Goal: Task Accomplishment & Management: Complete application form

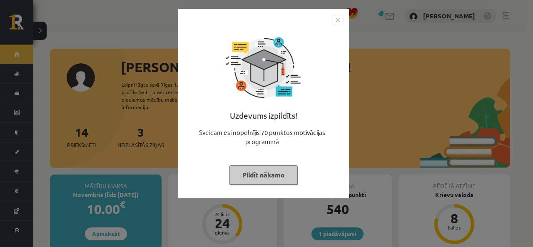
click at [277, 166] on button "Pildīt nākamo" at bounding box center [263, 174] width 68 height 19
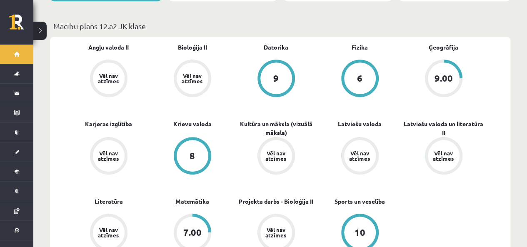
scroll to position [224, 0]
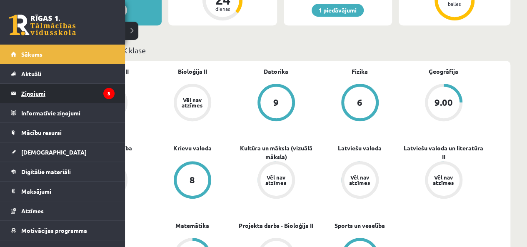
click at [37, 93] on legend "Ziņojumi 3" at bounding box center [67, 93] width 93 height 19
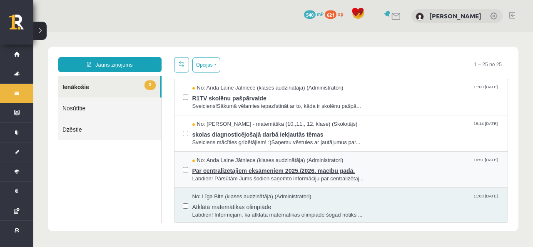
click at [416, 179] on span "Labdien! Pārsūtām Jums šodien saņemto informāciju par centralizētaj..." at bounding box center [345, 179] width 307 height 8
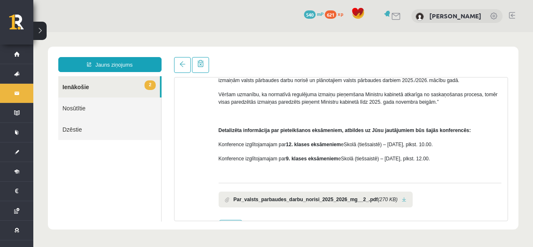
scroll to position [124, 0]
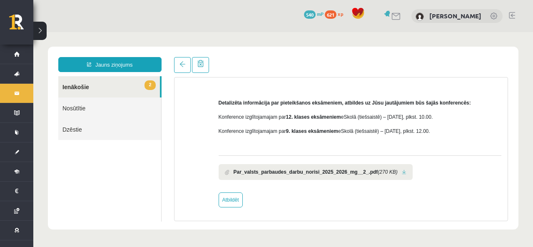
click at [130, 83] on link "2 Ienākošie" at bounding box center [109, 86] width 102 height 21
click at [130, 103] on link "Nosūtītie" at bounding box center [109, 107] width 103 height 21
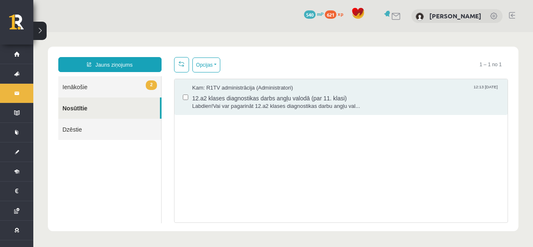
scroll to position [0, 0]
click at [131, 82] on link "2 Ienākošie" at bounding box center [109, 86] width 103 height 21
click at [117, 85] on link "2 Ienākošie" at bounding box center [109, 86] width 103 height 21
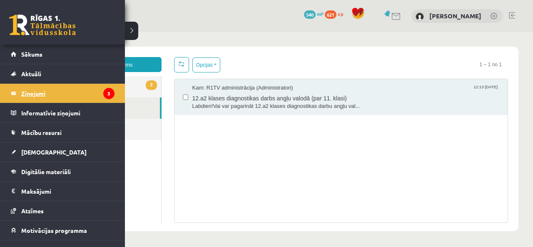
click at [32, 94] on legend "Ziņojumi 3" at bounding box center [67, 93] width 93 height 19
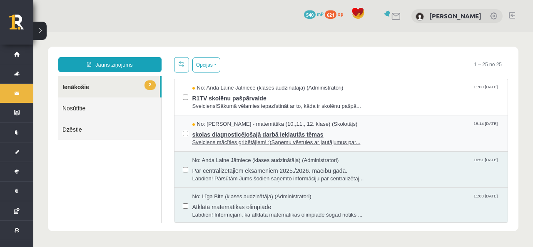
click at [386, 131] on span "skolas diagnosticējošajā darbā iekļautās tēmas" at bounding box center [345, 133] width 307 height 10
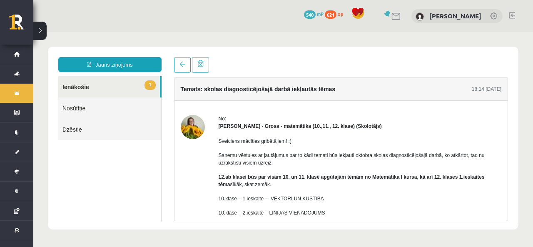
click at [132, 85] on link "1 Ienākošie" at bounding box center [109, 86] width 102 height 21
click at [185, 66] on span at bounding box center [182, 64] width 6 height 6
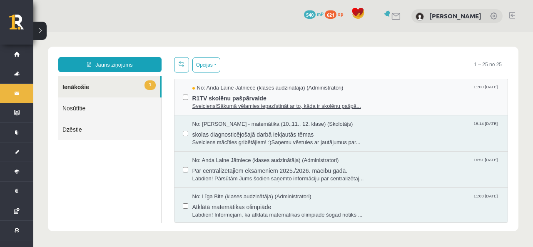
click at [276, 98] on span "R1TV skolēnu pašpārvalde" at bounding box center [345, 97] width 307 height 10
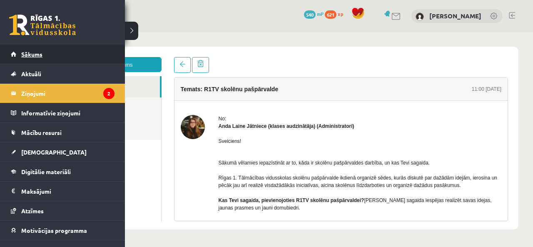
click at [21, 48] on link "Sākums" at bounding box center [63, 54] width 104 height 19
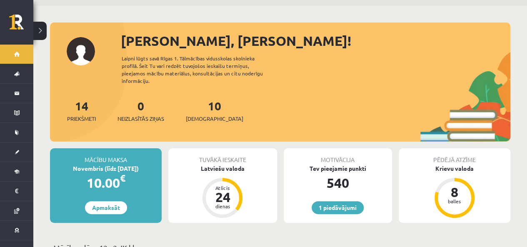
scroll to position [27, 0]
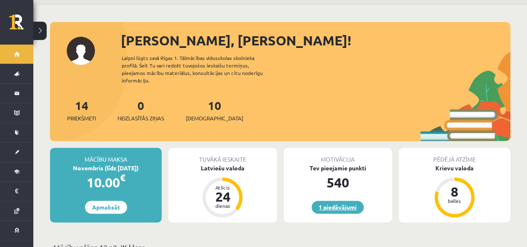
click at [336, 201] on link "1 piedāvājumi" at bounding box center [338, 207] width 52 height 13
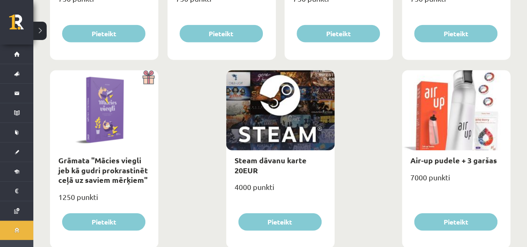
scroll to position [1032, 0]
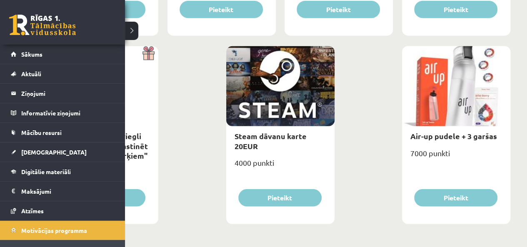
click at [18, 32] on link at bounding box center [42, 25] width 67 height 21
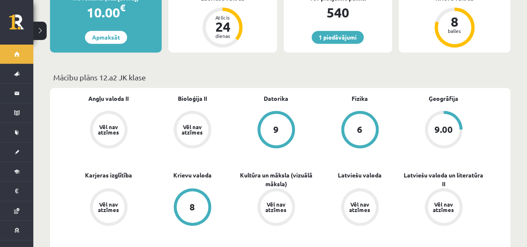
scroll to position [196, 0]
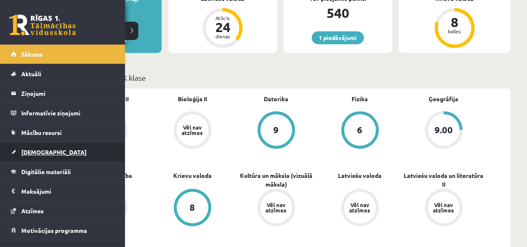
click at [16, 145] on link "[DEMOGRAPHIC_DATA]" at bounding box center [63, 151] width 104 height 19
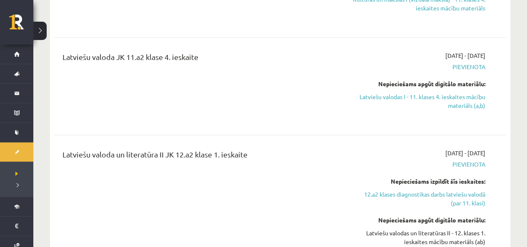
scroll to position [1038, 0]
click at [463, 229] on div "Latviešu valodas un literatūras II - 12. klases 1. ieskaites mācību materiāls (…" at bounding box center [419, 242] width 132 height 26
click at [452, 229] on div "Latviešu valodas un literatūras II - 12. klases 1. ieskaites mācību materiāls (…" at bounding box center [419, 242] width 132 height 26
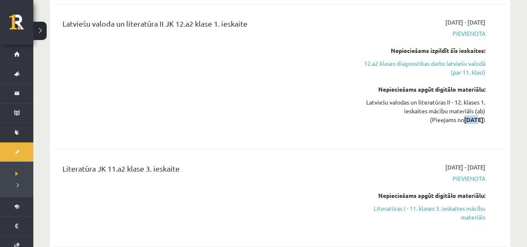
scroll to position [1173, 0]
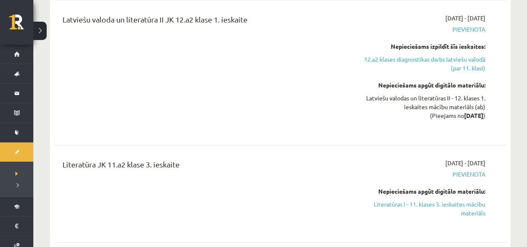
click at [350, 74] on div "2025-10-16 - 2025-10-31 Pievienota Nepieciešams izpildīt šīs ieskaites: 12.a2 k…" at bounding box center [418, 73] width 145 height 118
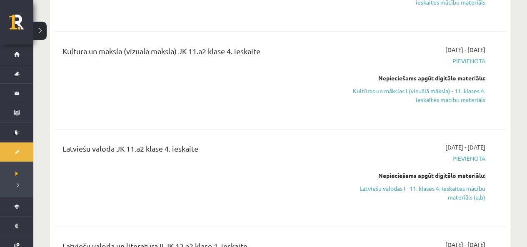
scroll to position [935, 0]
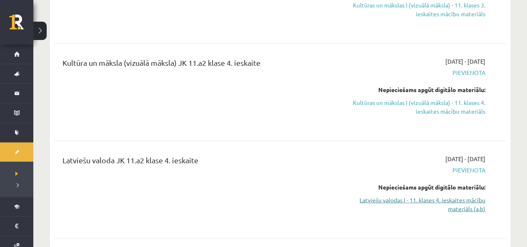
click at [458, 196] on link "Latviešu valodas I - 11. klases 4. ieskaites mācību materiāls (a,b)" at bounding box center [419, 204] width 132 height 17
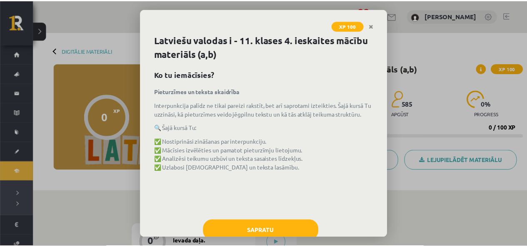
scroll to position [22, 0]
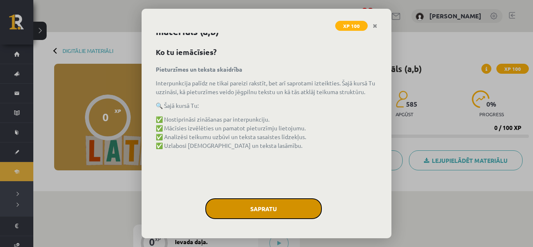
click at [253, 207] on button "Sapratu" at bounding box center [263, 208] width 117 height 21
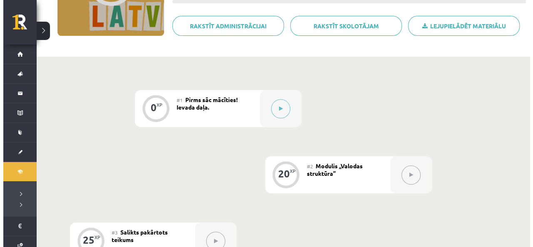
scroll to position [141, 0]
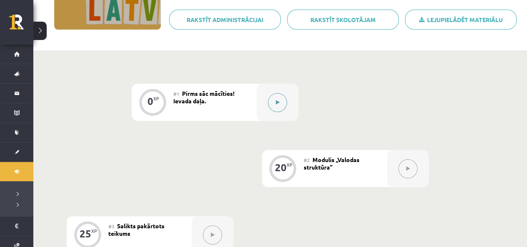
click at [276, 107] on button at bounding box center [277, 102] width 19 height 19
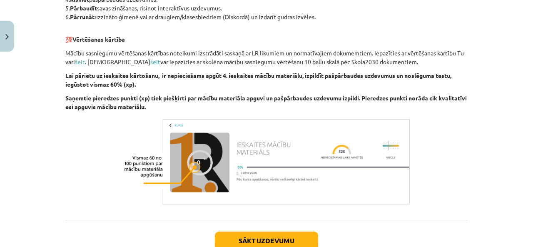
scroll to position [352, 0]
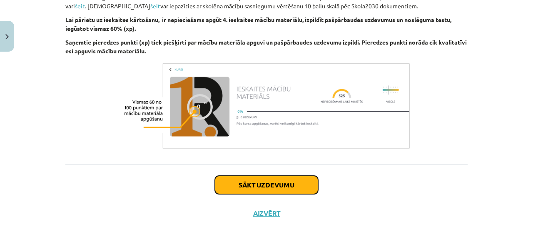
click at [242, 178] on button "Sākt uzdevumu" at bounding box center [266, 185] width 103 height 18
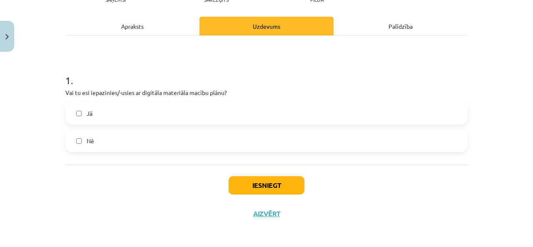
scroll to position [107, 0]
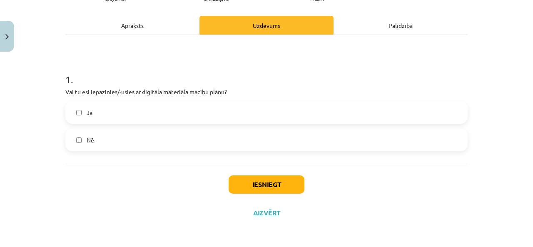
click at [87, 110] on span "Jā" at bounding box center [90, 112] width 6 height 9
click at [255, 182] on button "Iesniegt" at bounding box center [267, 184] width 76 height 18
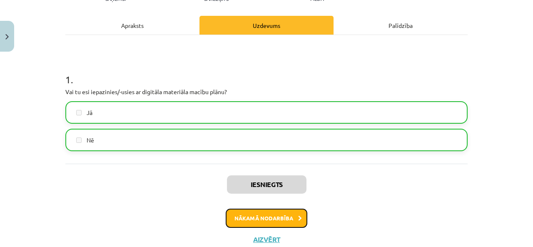
click at [280, 222] on button "Nākamā nodarbība" at bounding box center [267, 218] width 82 height 19
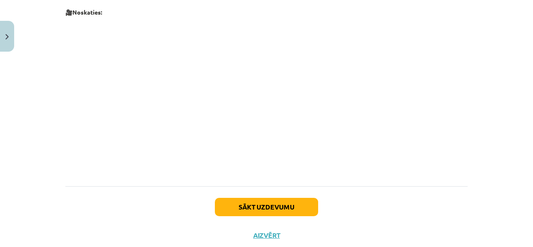
scroll to position [893, 0]
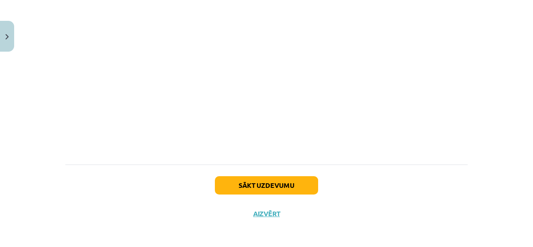
click at [266, 172] on div "Sākt uzdevumu Aizvērt" at bounding box center [266, 193] width 402 height 58
click at [269, 187] on button "Sākt uzdevumu" at bounding box center [266, 185] width 103 height 18
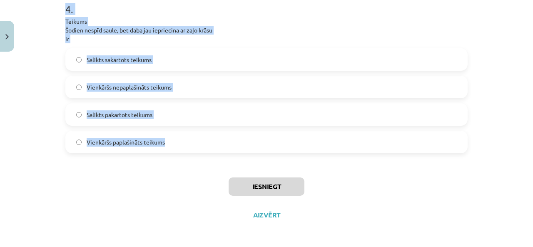
scroll to position [633, 0]
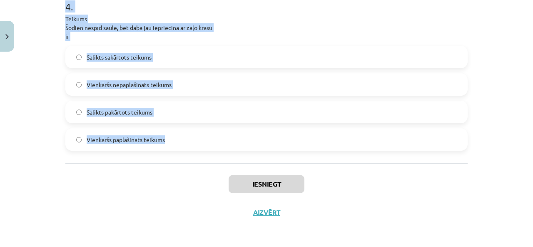
drag, startPoint x: 56, startPoint y: 75, endPoint x: 171, endPoint y: 142, distance: 133.1
click at [171, 142] on div "Mācību tēma: Latviešu valodas i - 11. klases 4. ieskaites mācību materiāls (a,b…" at bounding box center [266, 123] width 533 height 247
copy form "1 . Kā iedala teikumus pēc uzbūves? Vienkārši un salikti teikumi Vienkārši nepa…"
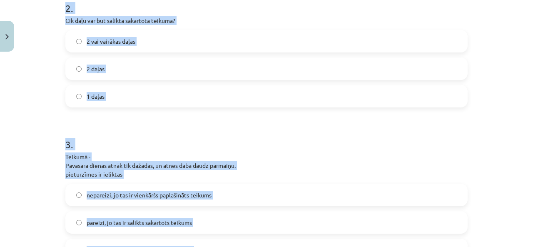
scroll to position [50, 0]
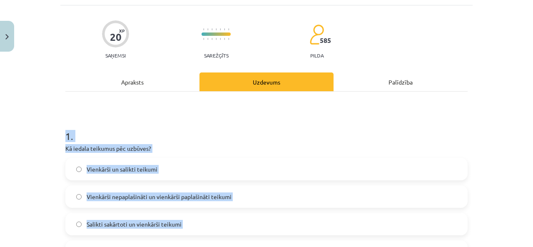
click at [160, 176] on label "Vienkārši un salikti teikumi" at bounding box center [266, 169] width 401 height 21
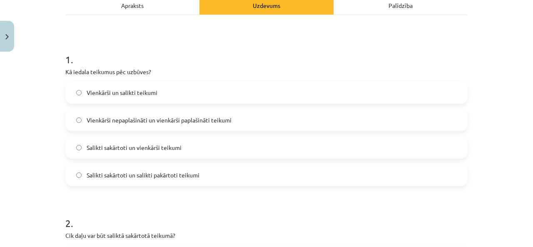
scroll to position [217, 0]
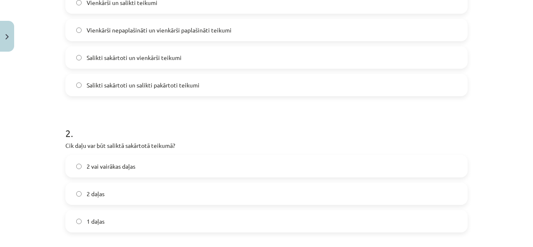
click at [135, 164] on label "2 vai vairākas daļas" at bounding box center [266, 166] width 401 height 21
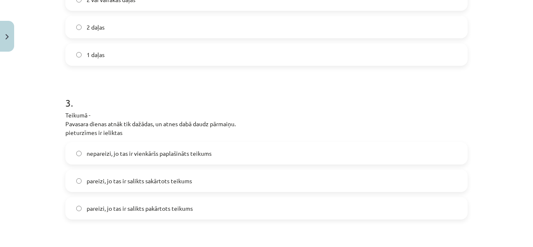
scroll to position [466, 0]
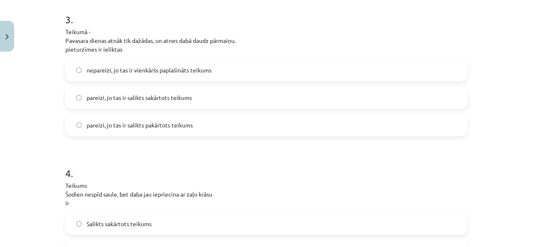
drag, startPoint x: 168, startPoint y: 97, endPoint x: 159, endPoint y: 90, distance: 11.3
click at [167, 100] on span "pareizi, jo tas ir salikts sakārtots teikums" at bounding box center [139, 97] width 105 height 9
click at [133, 100] on span "pareizi, jo tas ir salikts sakārtots teikums" at bounding box center [139, 97] width 105 height 9
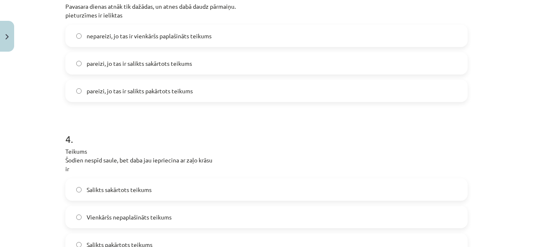
scroll to position [591, 0]
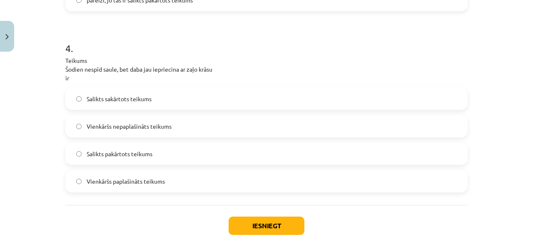
click at [140, 99] on span "Salikts sakārtots teikums" at bounding box center [119, 99] width 65 height 9
click at [250, 229] on button "Iesniegt" at bounding box center [267, 226] width 76 height 18
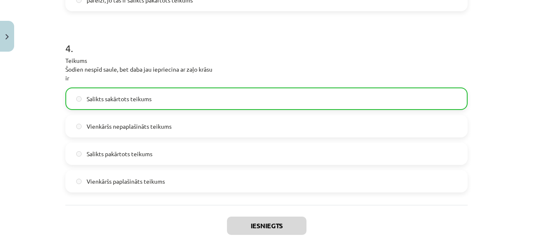
scroll to position [659, 0]
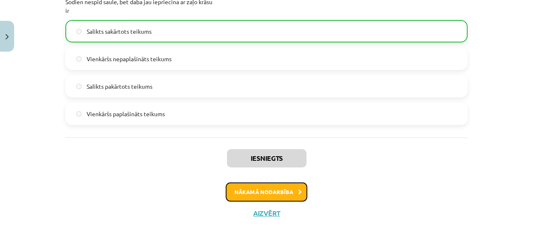
click at [265, 194] on button "Nākamā nodarbība" at bounding box center [267, 191] width 82 height 19
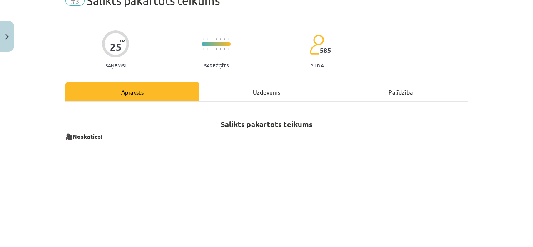
scroll to position [21, 0]
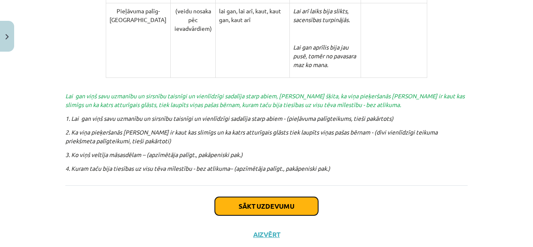
click at [242, 197] on button "Sākt uzdevumu" at bounding box center [266, 206] width 103 height 18
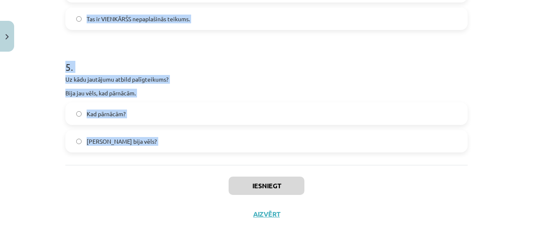
scroll to position [693, 0]
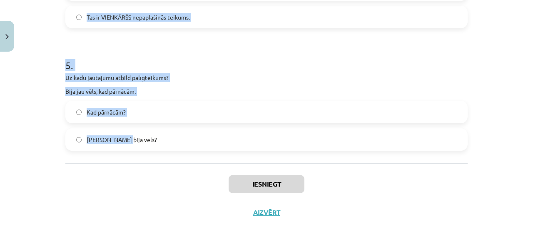
drag, startPoint x: 62, startPoint y: 163, endPoint x: 125, endPoint y: 141, distance: 67.0
copy form "1 . Nosaki palīgteikuma veidu! Mēs ar Jolantu pagaidīsim, kamēr pāries lietus. …"
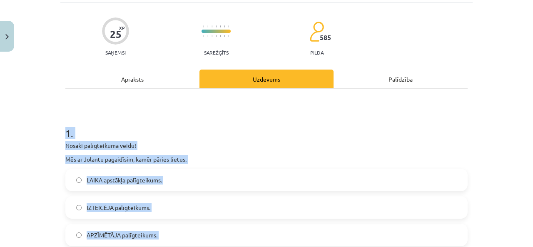
scroll to position [83, 0]
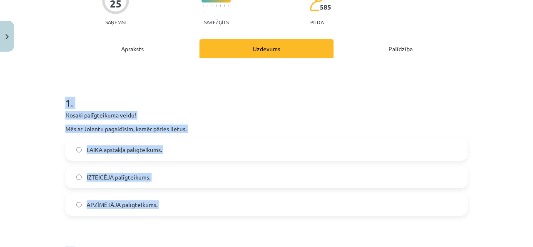
drag, startPoint x: 160, startPoint y: 152, endPoint x: 139, endPoint y: 150, distance: 20.9
click at [159, 152] on span "LAIKA apstākļa palīgteikums." at bounding box center [124, 149] width 75 height 9
click at [16, 126] on div "Mācību tēma: Latviešu valodas i - 11. klases 4. ieskaites mācību materiāls (a,b…" at bounding box center [266, 123] width 533 height 247
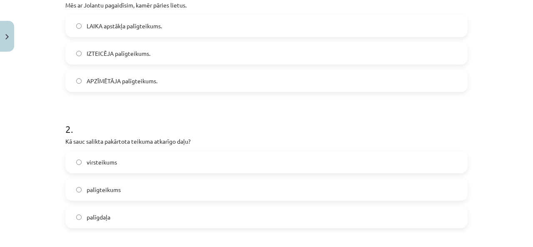
scroll to position [250, 0]
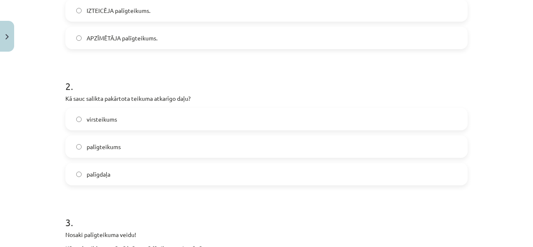
drag, startPoint x: 127, startPoint y: 147, endPoint x: 137, endPoint y: 88, distance: 59.2
click at [127, 144] on label "palīgteikums" at bounding box center [266, 146] width 401 height 21
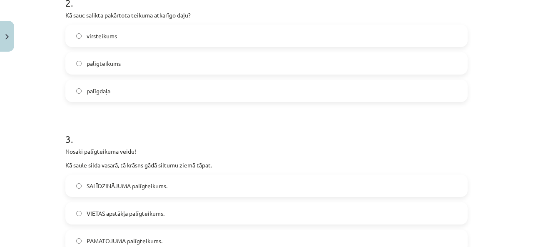
scroll to position [375, 0]
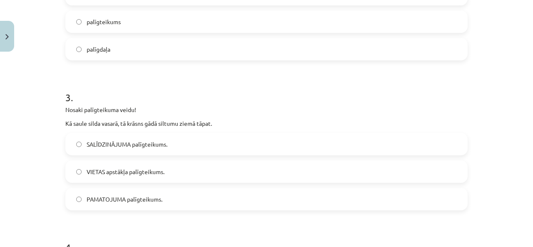
click at [163, 143] on span "SALĪDZINĀJUMA palīgteikums." at bounding box center [127, 144] width 81 height 9
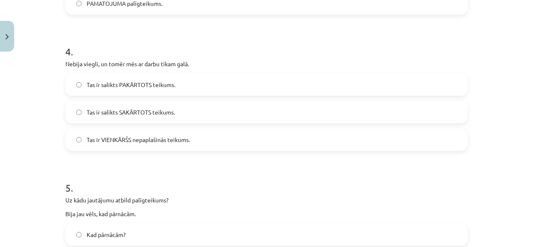
scroll to position [583, 0]
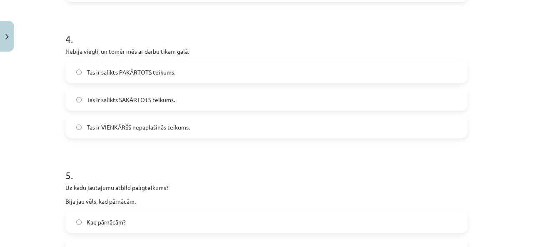
click at [161, 98] on span "Tas ir salikts SAKĀRTOTS teikums." at bounding box center [131, 99] width 88 height 9
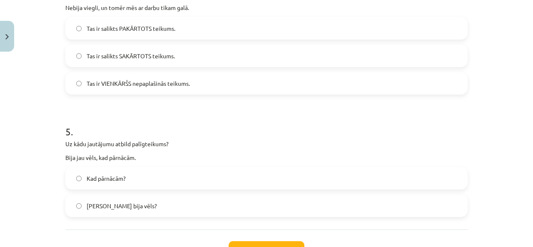
scroll to position [666, 0]
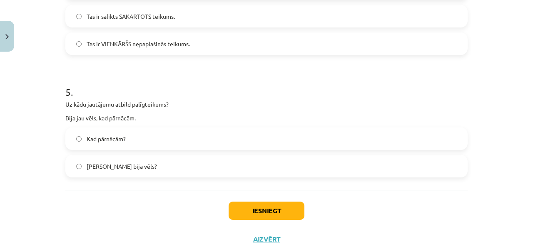
drag, startPoint x: 134, startPoint y: 94, endPoint x: 134, endPoint y: 123, distance: 28.7
click at [134, 102] on div "5 . Uz kādu jautājumu atbild palīgteikums? Bija jau vēls, kad pārnācām. Kad pār…" at bounding box center [266, 125] width 402 height 106
click at [135, 145] on label "Kad pārnācām?" at bounding box center [266, 138] width 401 height 21
click at [267, 203] on button "Iesniegt" at bounding box center [267, 211] width 76 height 18
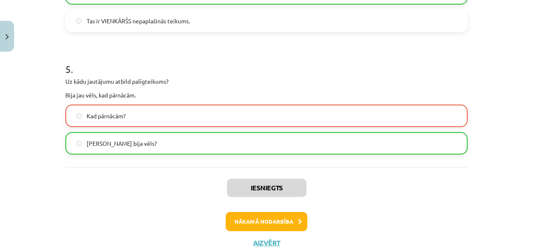
scroll to position [719, 0]
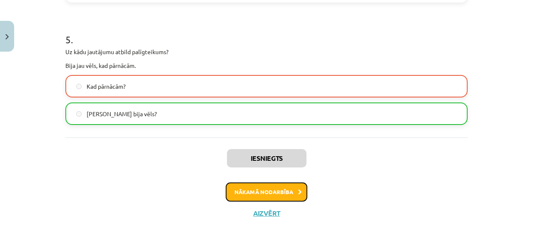
click at [283, 192] on button "Nākamā nodarbība" at bounding box center [267, 191] width 82 height 19
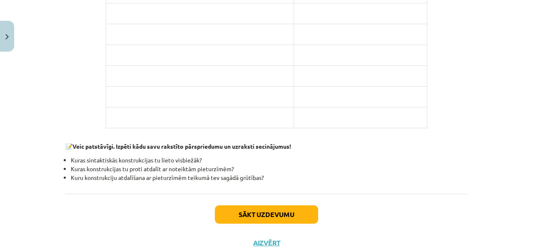
scroll to position [801, 0]
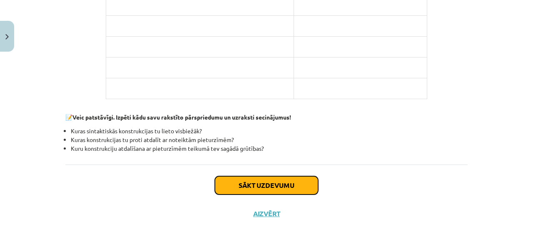
click at [274, 179] on button "Sākt uzdevumu" at bounding box center [266, 185] width 103 height 18
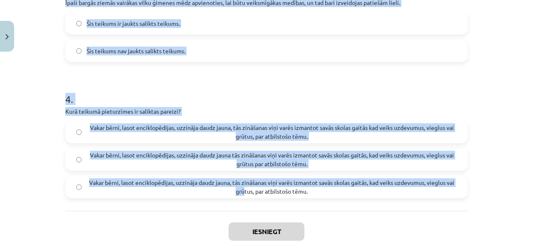
scroll to position [556, 0]
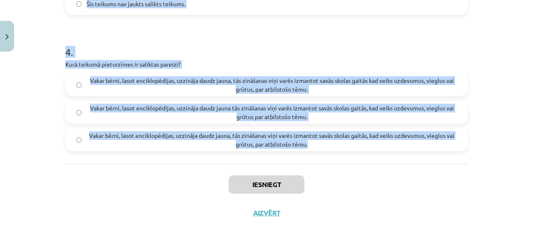
drag, startPoint x: 58, startPoint y: 155, endPoint x: 319, endPoint y: 145, distance: 261.7
copy form "1 . Cik daļu ir jauktā saliktā teikumā (minimums)? 3 2 1 2 . Teikuma beigu piet…"
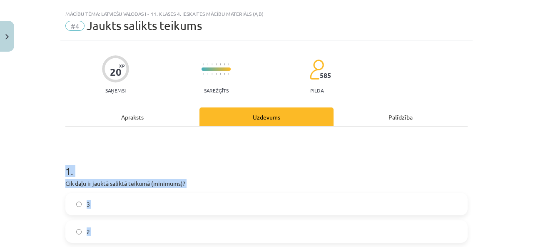
scroll to position [98, 0]
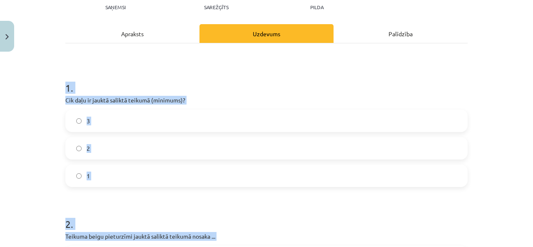
click at [50, 161] on div "Mācību tēma: Latviešu valodas i - 11. klases 4. ieskaites mācību materiāls (a,b…" at bounding box center [266, 123] width 533 height 247
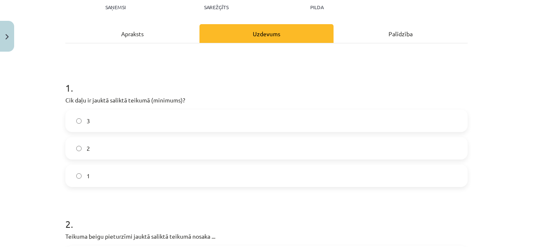
drag, startPoint x: 76, startPoint y: 114, endPoint x: 89, endPoint y: 87, distance: 30.5
click at [76, 114] on label "3" at bounding box center [266, 120] width 401 height 21
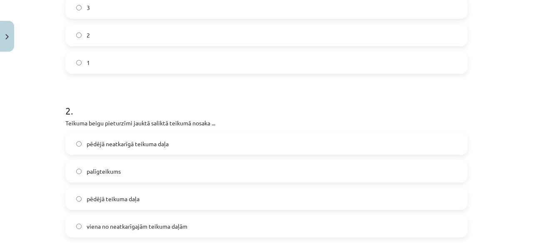
scroll to position [223, 0]
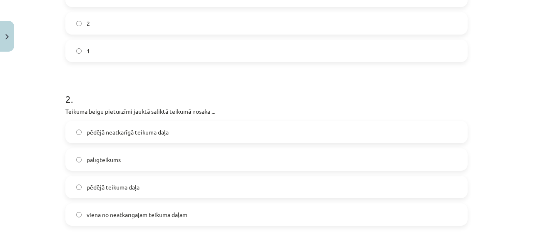
drag, startPoint x: 175, startPoint y: 133, endPoint x: 176, endPoint y: 102, distance: 31.2
click at [174, 131] on label "pēdējā neatkarīgā teikuma daļa" at bounding box center [266, 132] width 401 height 21
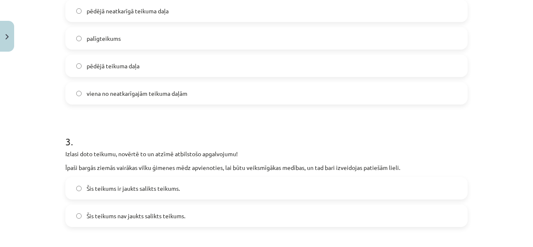
scroll to position [390, 0]
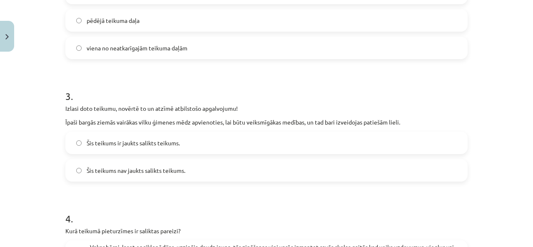
click at [185, 146] on label "Šis teikums ir jaukts salikts teikums." at bounding box center [266, 142] width 401 height 21
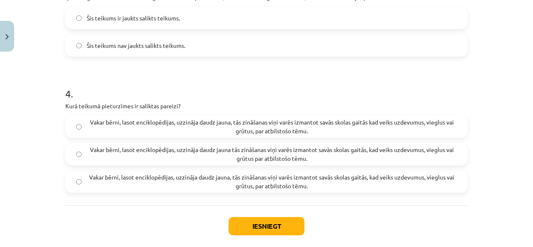
scroll to position [556, 0]
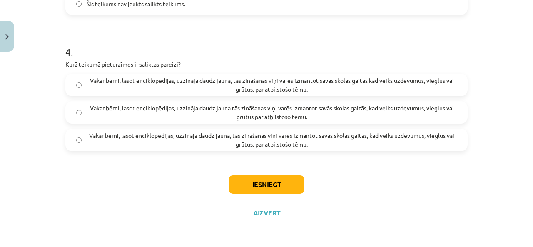
click at [371, 137] on span "Vakar bērni, lasot enciklopēdijas, uzzināja daudz jauna, tās zināšanas viņi var…" at bounding box center [272, 139] width 370 height 17
click at [269, 197] on div "Iesniegt Aizvērt" at bounding box center [266, 193] width 402 height 58
click at [271, 184] on button "Iesniegt" at bounding box center [267, 184] width 76 height 18
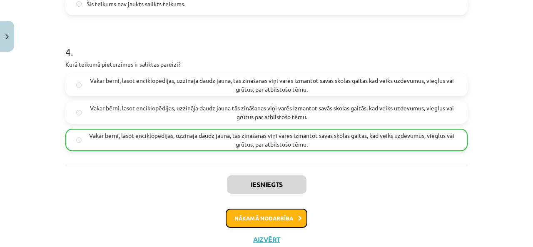
click at [261, 220] on button "Nākamā nodarbība" at bounding box center [267, 218] width 82 height 19
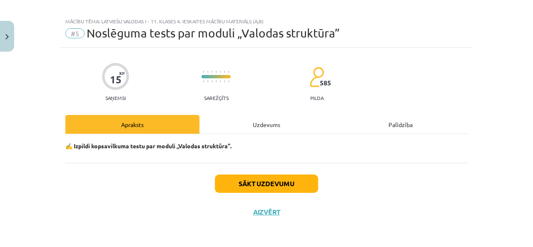
scroll to position [7, 0]
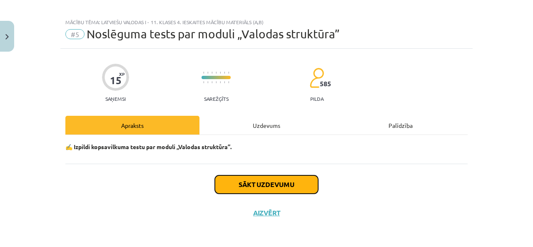
click at [249, 178] on button "Sākt uzdevumu" at bounding box center [266, 184] width 103 height 18
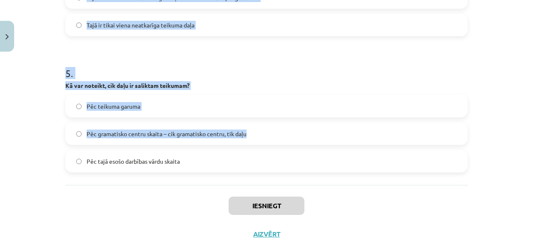
scroll to position [679, 0]
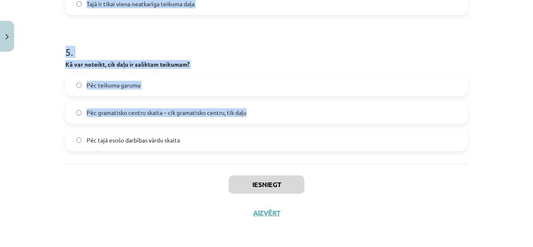
drag, startPoint x: 38, startPoint y: 49, endPoint x: 248, endPoint y: 140, distance: 229.0
click at [248, 140] on div "Mācību tēma: Latviešu valodas i - 11. klases 4. ieskaites mācību materiāls (a,b…" at bounding box center [266, 123] width 533 height 247
copy form "1 . Kas ir virsteikums saliktā pakārtotā teikumā? Teikuma daļa, kas vienmēr atr…"
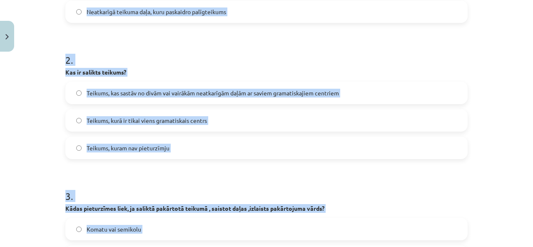
click at [40, 119] on div "Mācību tēma: Latviešu valodas i - 11. klases 4. ieskaites mācību materiāls (a,b…" at bounding box center [266, 123] width 533 height 247
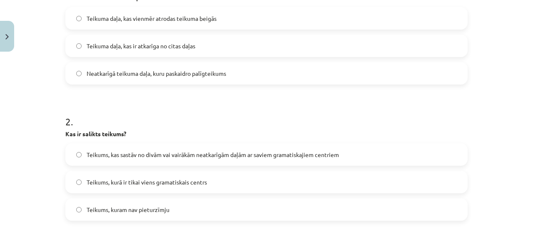
scroll to position [137, 0]
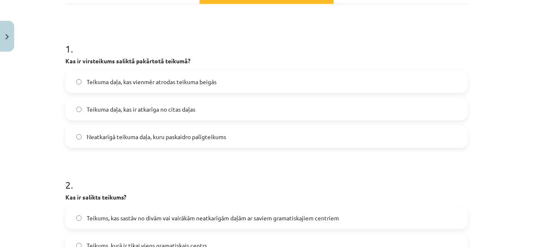
click at [134, 135] on span "Neatkarīgā teikuma daļa, kuru paskaidro palīgteikums" at bounding box center [157, 136] width 140 height 9
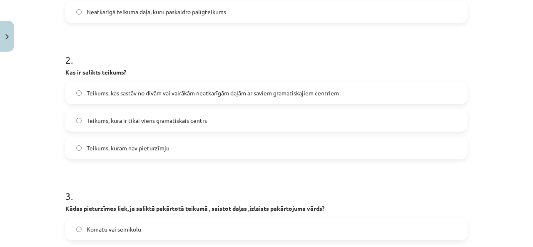
click at [154, 92] on span "Teikums, kas sastāv no divām vai vairākām neatkarīgām daļām ar saviem gramatisk…" at bounding box center [213, 93] width 252 height 9
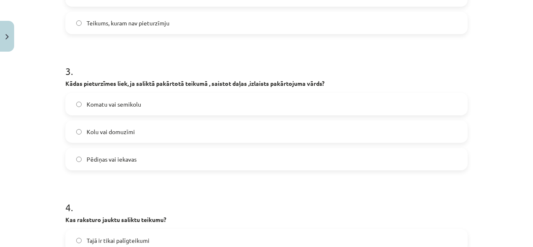
click at [148, 95] on label "Komatu vai semikolu" at bounding box center [266, 104] width 401 height 21
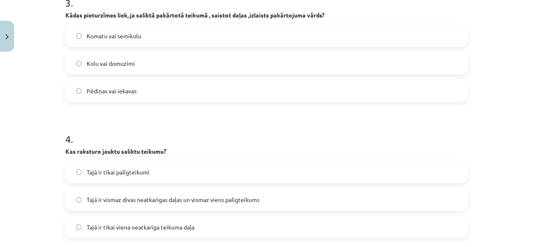
scroll to position [512, 0]
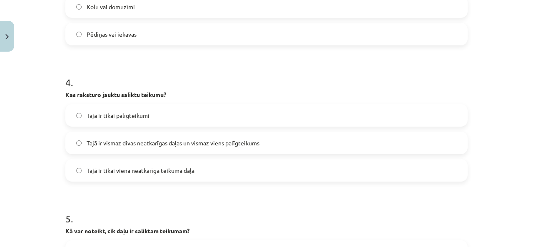
click at [159, 137] on label "Tajā ir vismaz divas neatkarīgas daļas un vismaz viens palīgteikums" at bounding box center [266, 142] width 401 height 21
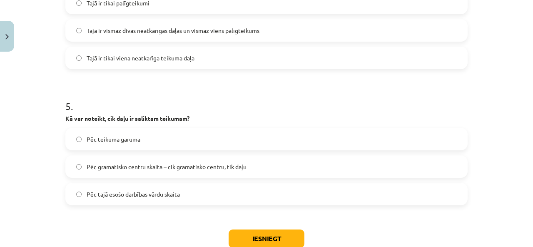
scroll to position [679, 0]
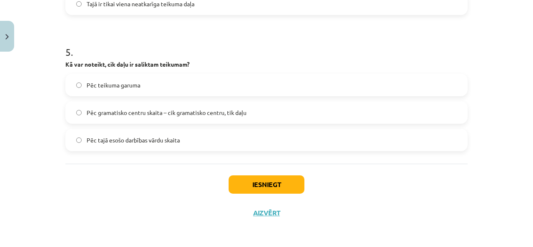
click at [147, 118] on label "Pēc gramatisko centru skaita – cik gramatisko centru, tik daļu" at bounding box center [266, 112] width 401 height 21
click at [256, 185] on button "Iesniegt" at bounding box center [267, 184] width 76 height 18
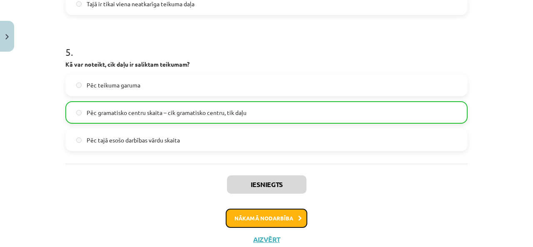
click at [247, 218] on button "Nākamā nodarbība" at bounding box center [267, 218] width 82 height 19
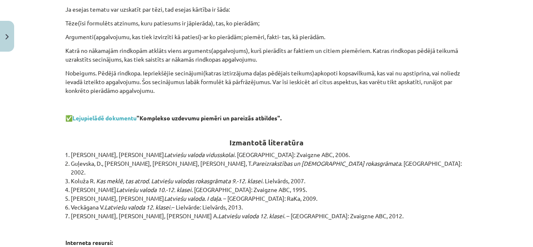
scroll to position [2739, 0]
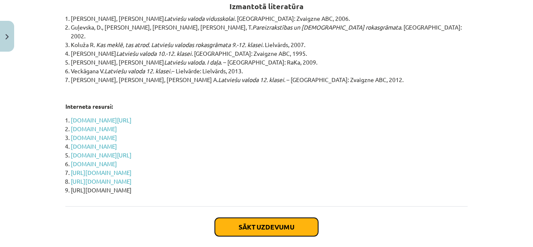
click at [248, 218] on button "Sākt uzdevumu" at bounding box center [266, 227] width 103 height 18
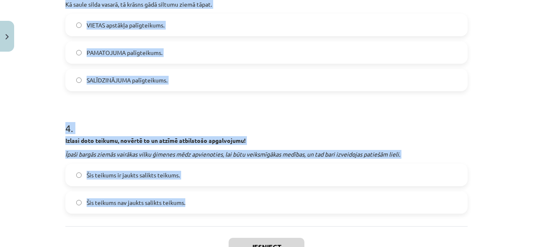
scroll to position [571, 0]
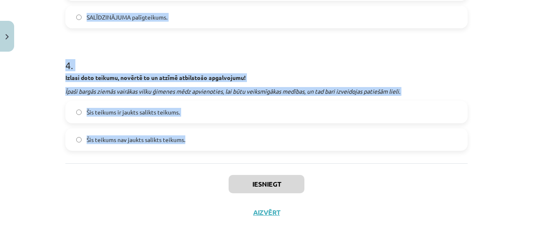
drag, startPoint x: 46, startPoint y: 152, endPoint x: 182, endPoint y: 145, distance: 136.8
click at [182, 145] on div "Mācību tēma: Latviešu valodas i - 11. klases 4. ieskaites mācību materiāls (a,b…" at bounding box center [266, 123] width 533 height 247
copy form "1 . Cik daļu var būt saliktā sakārtotā teikumā? 2 vai vairākas daļas 2 daļas 1 …"
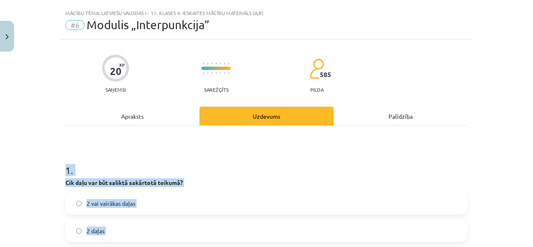
scroll to position [0, 0]
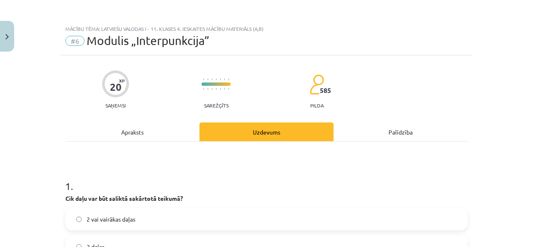
click at [55, 100] on div "Mācību tēma: Latviešu valodas i - 11. klases 4. ieskaites mācību materiāls (a,b…" at bounding box center [266, 123] width 533 height 247
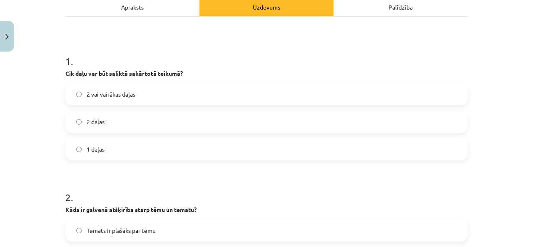
drag, startPoint x: 107, startPoint y: 89, endPoint x: 139, endPoint y: 0, distance: 94.4
click at [107, 82] on div "1 . Cik daļu var būt saliktā sakārtotā teikumā? 2 vai vairākas daļas 2 daļas 1 …" at bounding box center [266, 101] width 402 height 120
click at [109, 104] on div "2 vai vairākas daļas" at bounding box center [266, 94] width 402 height 22
click at [110, 95] on span "2 vai vairākas daļas" at bounding box center [111, 94] width 49 height 9
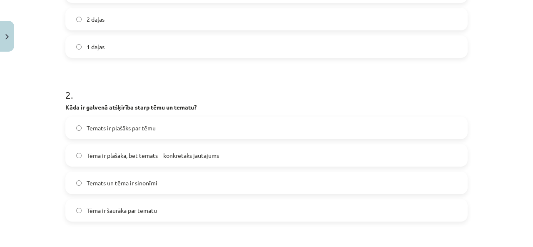
scroll to position [250, 0]
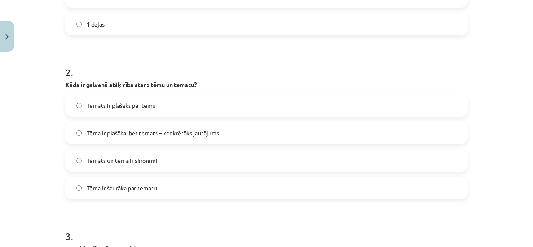
drag, startPoint x: 147, startPoint y: 137, endPoint x: 150, endPoint y: 123, distance: 14.5
click at [147, 137] on label "Tēma ir plašāka, bet temats – konkrētāks jautājums" at bounding box center [266, 132] width 401 height 21
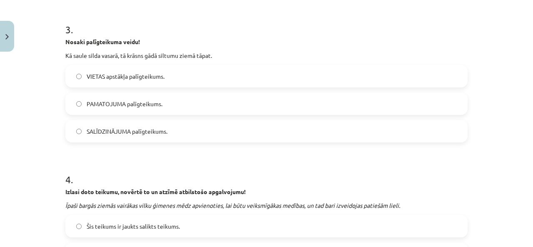
scroll to position [458, 0]
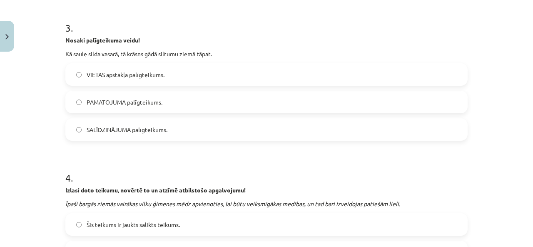
click at [174, 130] on label "SALĪDZINĀJUMA palīgteikums." at bounding box center [266, 129] width 401 height 21
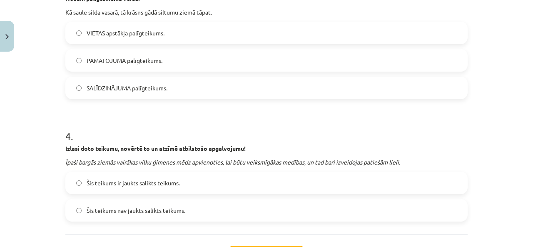
scroll to position [541, 0]
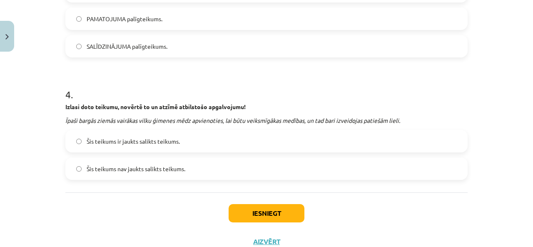
click at [180, 147] on label "Šis teikums ir jaukts salikts teikums." at bounding box center [266, 141] width 401 height 21
click at [251, 217] on button "Iesniegt" at bounding box center [267, 213] width 76 height 18
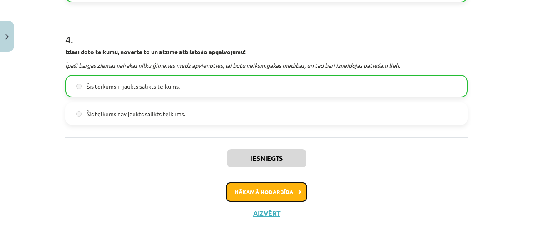
click at [253, 182] on button "Nākamā nodarbība" at bounding box center [267, 191] width 82 height 19
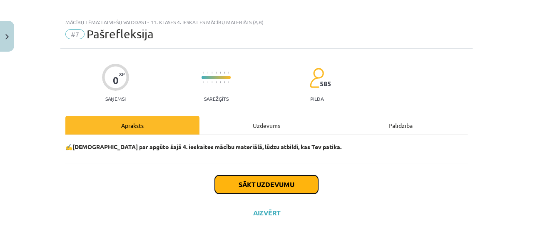
click at [253, 182] on button "Sākt uzdevumu" at bounding box center [266, 184] width 103 height 18
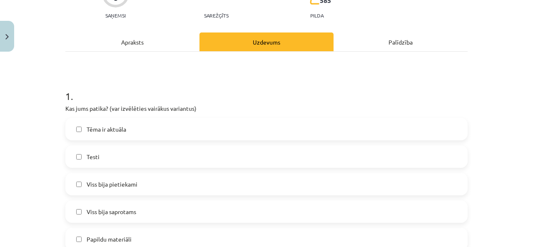
scroll to position [132, 0]
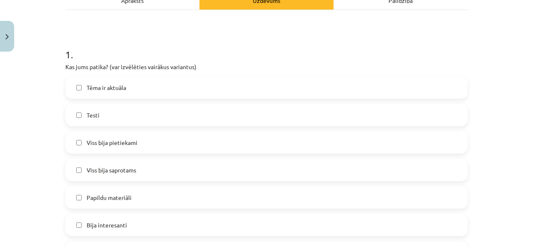
click at [80, 83] on label "Tēma ir aktuāla" at bounding box center [266, 87] width 401 height 21
click at [80, 84] on label "Tēma ir aktuāla" at bounding box center [266, 87] width 401 height 21
click at [82, 163] on label "Viss bija saprotams" at bounding box center [266, 170] width 401 height 21
click at [97, 88] on span "Tēma ir aktuāla" at bounding box center [107, 87] width 40 height 9
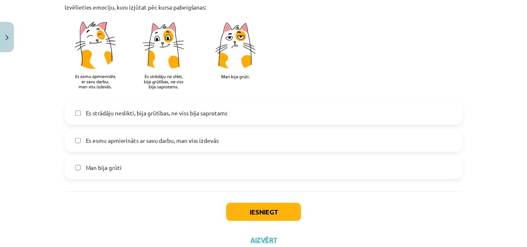
scroll to position [747, 0]
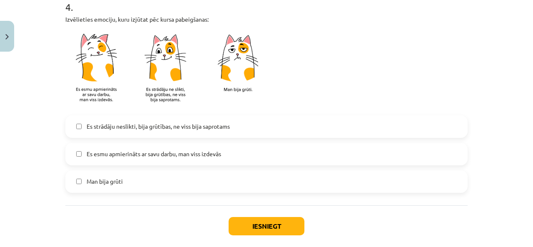
click at [172, 155] on span "Es esmu apmierināts ar savu darbu, man viss izdevās" at bounding box center [154, 154] width 135 height 9
click at [260, 224] on button "Iesniegt" at bounding box center [267, 226] width 76 height 18
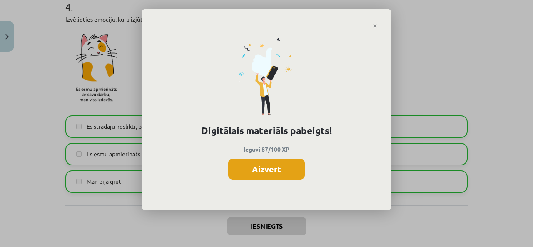
click at [241, 164] on button "Aizvērt" at bounding box center [266, 169] width 77 height 21
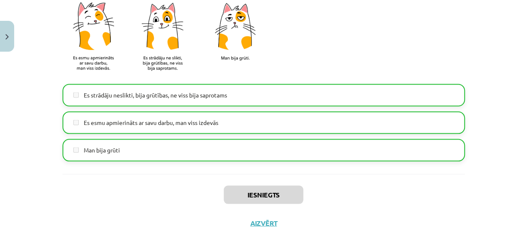
scroll to position [789, 0]
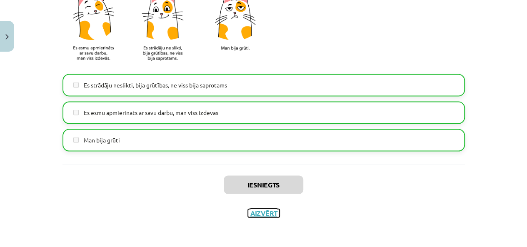
click at [265, 212] on button "Aizvērt" at bounding box center [264, 213] width 32 height 8
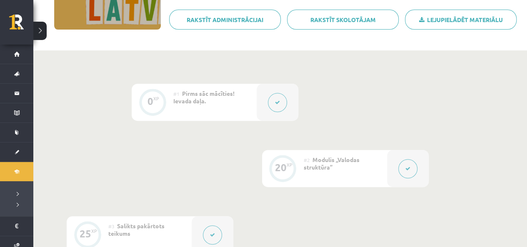
scroll to position [0, 0]
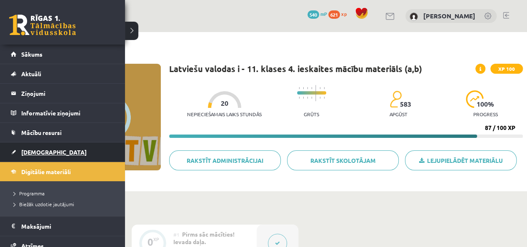
click at [25, 149] on span "[DEMOGRAPHIC_DATA]" at bounding box center [53, 151] width 65 height 7
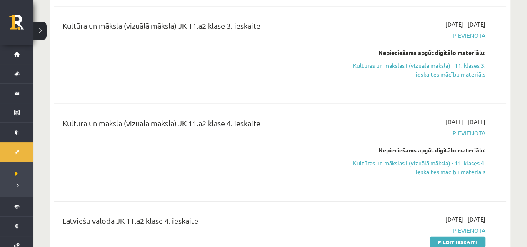
scroll to position [999, 0]
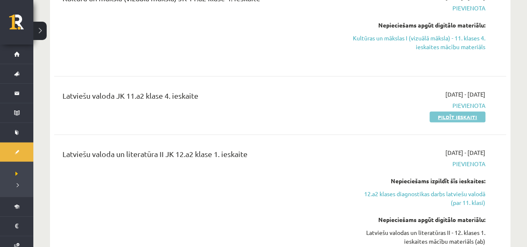
click at [468, 112] on link "Pildīt ieskaiti" at bounding box center [457, 117] width 56 height 11
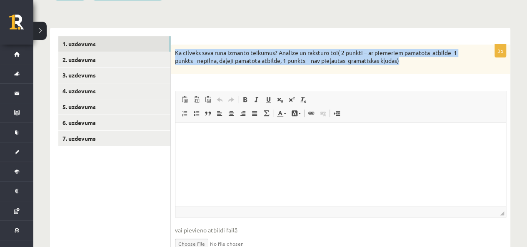
drag, startPoint x: 413, startPoint y: 62, endPoint x: 172, endPoint y: 54, distance: 241.7
click at [172, 55] on div "Kā cilvēks savā runā izmanto teikumus? Analizē un raksturo to! ( 2 punkti – ar …" at bounding box center [340, 60] width 339 height 30
copy p "Kā cilvēks savā runā izmanto teikumus? Analizē un raksturo to! ( 2 punkti – ar …"
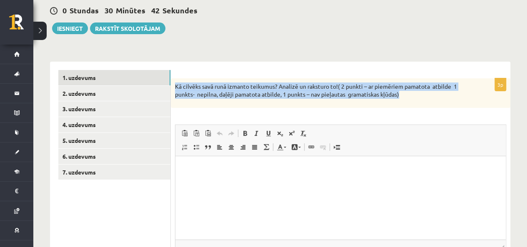
scroll to position [72, 0]
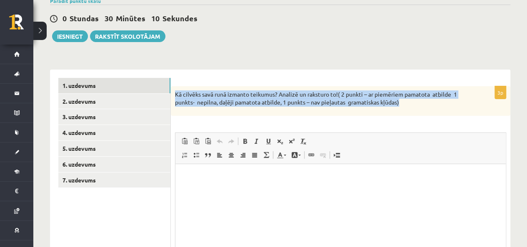
click at [384, 79] on form "3p Kā cilvēks savā runā izmanto teikumus? Analizē un raksturo to! ( 2 punkti – …" at bounding box center [340, 192] width 323 height 228
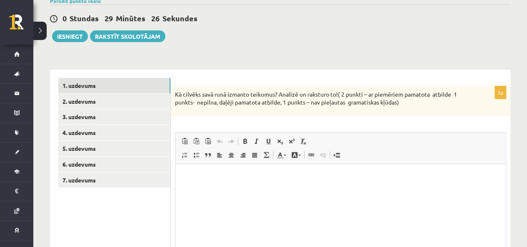
click at [218, 187] on html at bounding box center [340, 176] width 330 height 25
drag, startPoint x: 216, startPoint y: 184, endPoint x: 186, endPoint y: 168, distance: 33.7
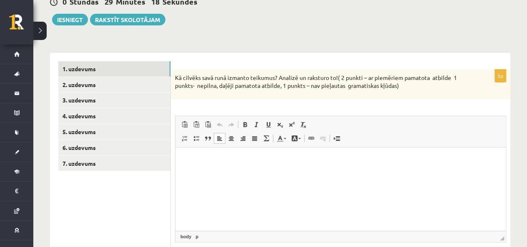
scroll to position [125, 0]
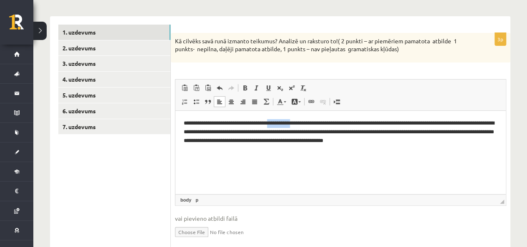
drag, startPoint x: 304, startPoint y: 123, endPoint x: 281, endPoint y: 123, distance: 23.7
click at [281, 123] on p "**********" at bounding box center [341, 132] width 314 height 26
drag, startPoint x: 404, startPoint y: 123, endPoint x: 355, endPoint y: 121, distance: 48.4
click at [355, 121] on p "**********" at bounding box center [341, 132] width 314 height 26
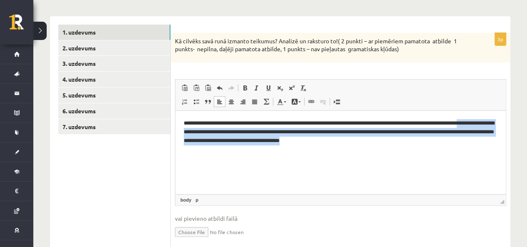
drag, startPoint x: 401, startPoint y: 142, endPoint x: 182, endPoint y: 131, distance: 218.9
click at [182, 131] on html "**********" at bounding box center [340, 132] width 330 height 42
copy p "**********"
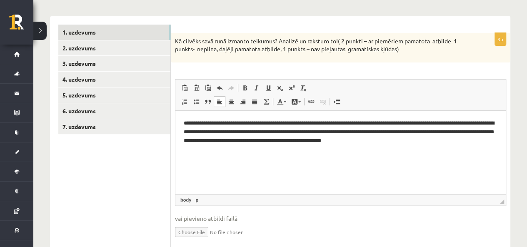
drag, startPoint x: 410, startPoint y: 131, endPoint x: 413, endPoint y: 142, distance: 11.9
click at [410, 131] on p "**********" at bounding box center [341, 132] width 314 height 26
drag, startPoint x: 376, startPoint y: 133, endPoint x: 380, endPoint y: 142, distance: 9.3
click at [377, 133] on p "**********" at bounding box center [341, 132] width 314 height 26
drag, startPoint x: 407, startPoint y: 131, endPoint x: 416, endPoint y: 142, distance: 14.2
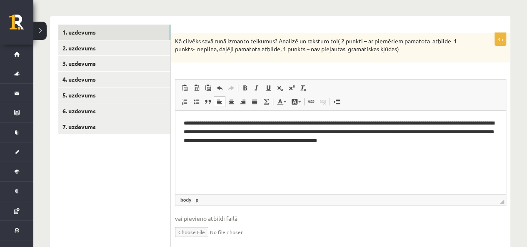
click at [413, 138] on p "**********" at bounding box center [341, 132] width 314 height 26
click at [406, 134] on p "**********" at bounding box center [341, 132] width 314 height 26
drag, startPoint x: 373, startPoint y: 132, endPoint x: 387, endPoint y: 150, distance: 22.8
click at [374, 133] on p "**********" at bounding box center [341, 132] width 314 height 26
click at [374, 134] on p "**********" at bounding box center [341, 132] width 314 height 26
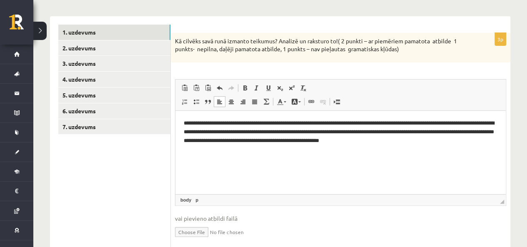
click at [426, 141] on p "**********" at bounding box center [341, 132] width 314 height 26
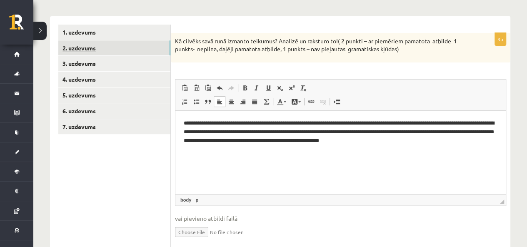
click at [92, 45] on link "2. uzdevums" at bounding box center [114, 47] width 112 height 15
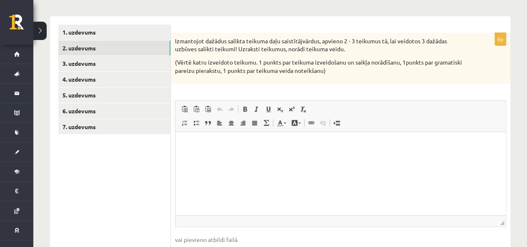
scroll to position [0, 0]
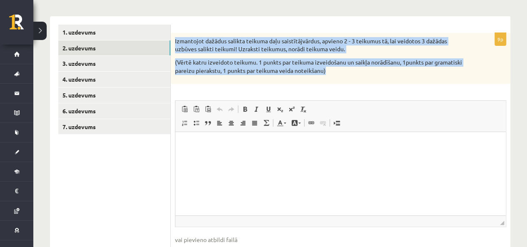
drag, startPoint x: 175, startPoint y: 37, endPoint x: 366, endPoint y: 65, distance: 192.8
click at [369, 70] on div "Izmantojot dažādus salikta teikuma daļu saistītājvārdus, apvieno 2 - 3 teikumus…" at bounding box center [340, 58] width 339 height 51
copy div "Izmantojot dažādus salikta teikuma daļu saistītājvārdus, apvieno 2 - 3 teikumus…"
click at [319, 74] on p "(Vērtē katru izveidoto teikumu. 1 punkts par teikuma izveidošanu un saikļa norā…" at bounding box center [319, 66] width 289 height 16
click at [293, 40] on p "Izmantojot dažādus salikta teikuma daļu saistītājvārdus, apvieno 2 - 3 teikumus…" at bounding box center [319, 45] width 289 height 16
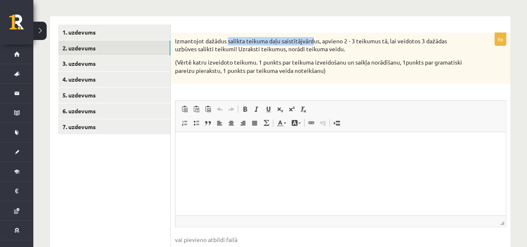
drag, startPoint x: 228, startPoint y: 42, endPoint x: 315, endPoint y: 45, distance: 86.6
click at [315, 45] on p "Izmantojot dažādus salikta teikuma daļu saistītājvārdus, apvieno 2 - 3 teikumus…" at bounding box center [319, 45] width 289 height 16
copy p "salikta teikuma daļu saistītājvārd"
click at [270, 149] on html at bounding box center [340, 144] width 330 height 25
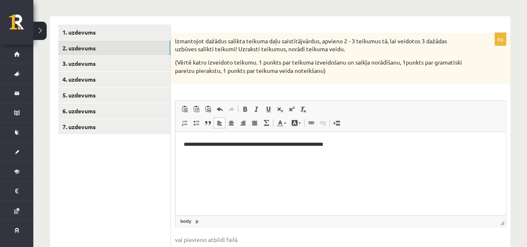
click at [158, 144] on ul "1. uzdevums 2. uzdevums 3. uzdevums 4. uzdevums 5. uzdevums 6. uzdevums 7. uzde…" at bounding box center [114, 149] width 112 height 249
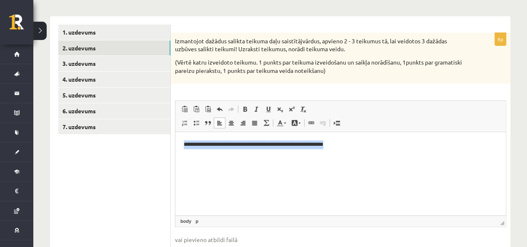
drag, startPoint x: 349, startPoint y: 145, endPoint x: 124, endPoint y: 135, distance: 225.9
click at [175, 135] on html "**********" at bounding box center [340, 144] width 330 height 25
paste body "Визуальный текстовый редактор, wiswyg-editor-user-answer-47433930464780"
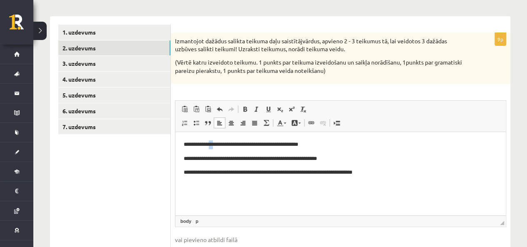
drag, startPoint x: 212, startPoint y: 146, endPoint x: 217, endPoint y: 146, distance: 5.4
click at [217, 146] on p "**********" at bounding box center [341, 144] width 314 height 9
click at [267, 106] on span at bounding box center [268, 109] width 7 height 7
click at [243, 107] on span at bounding box center [245, 109] width 7 height 7
drag, startPoint x: 224, startPoint y: 160, endPoint x: 233, endPoint y: 140, distance: 22.4
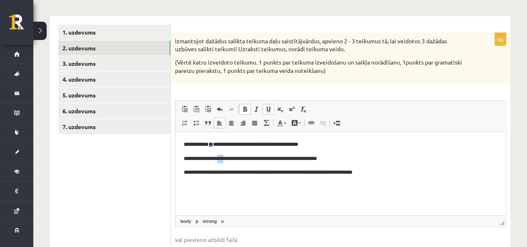
click at [228, 161] on p "**********" at bounding box center [341, 159] width 314 height 9
click at [227, 159] on p "**********" at bounding box center [341, 159] width 314 height 9
click at [224, 158] on p "**********" at bounding box center [341, 159] width 314 height 9
click at [224, 159] on p "**********" at bounding box center [341, 159] width 314 height 9
click at [227, 160] on p "**********" at bounding box center [341, 159] width 314 height 9
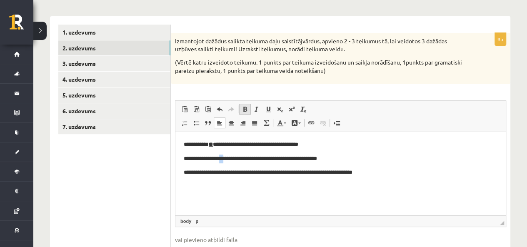
click at [247, 108] on span at bounding box center [245, 109] width 7 height 7
click at [265, 110] on span at bounding box center [268, 109] width 7 height 7
drag, startPoint x: 219, startPoint y: 174, endPoint x: 223, endPoint y: 174, distance: 4.2
click at [223, 174] on p "**********" at bounding box center [341, 172] width 314 height 9
click at [243, 111] on span at bounding box center [245, 109] width 7 height 7
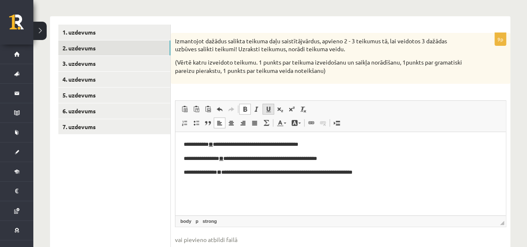
click at [268, 110] on span at bounding box center [268, 109] width 7 height 7
drag, startPoint x: 279, startPoint y: 175, endPoint x: 271, endPoint y: 174, distance: 7.7
click at [271, 174] on p "**********" at bounding box center [341, 172] width 314 height 9
click at [246, 109] on span at bounding box center [245, 109] width 7 height 7
click at [265, 111] on span at bounding box center [268, 109] width 7 height 7
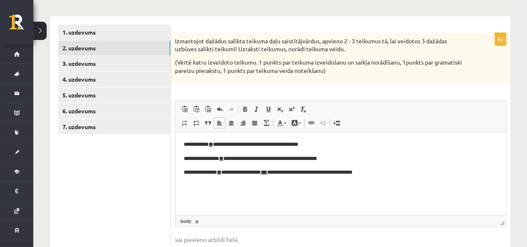
click at [373, 185] on html "**********" at bounding box center [340, 158] width 330 height 53
click at [450, 135] on html "**********" at bounding box center [340, 158] width 330 height 53
click at [94, 58] on link "3. uzdevums" at bounding box center [114, 63] width 112 height 15
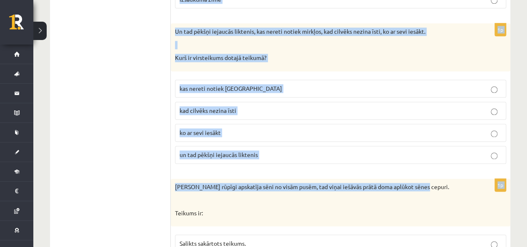
drag, startPoint x: 180, startPoint y: 25, endPoint x: 453, endPoint y: 155, distance: 302.1
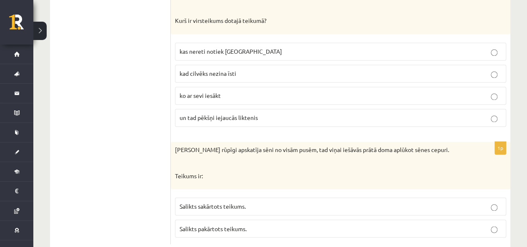
click at [297, 217] on fieldset "Salikts sakārtots teikums. Salikts pakārtots teikums." at bounding box center [340, 216] width 331 height 47
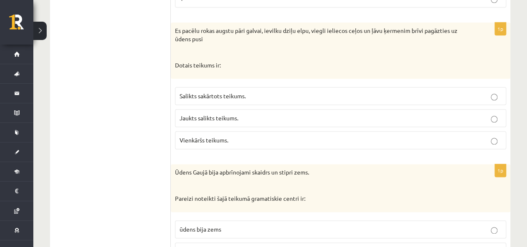
drag, startPoint x: 176, startPoint y: 169, endPoint x: 158, endPoint y: 149, distance: 27.1
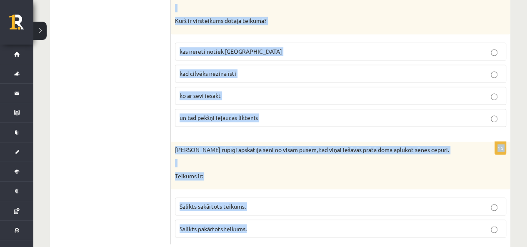
drag, startPoint x: 178, startPoint y: 152, endPoint x: 478, endPoint y: 204, distance: 304.1
copy form "Novērtē dotos apgalvojumus par saliktiem teikumiem: 1p Atzīmē, kurš no teikumie…"
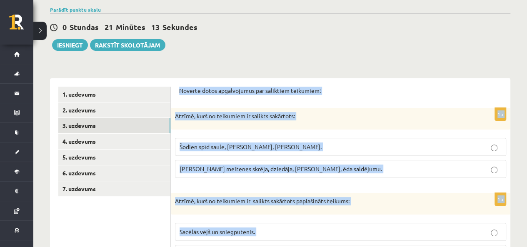
scroll to position [0, 0]
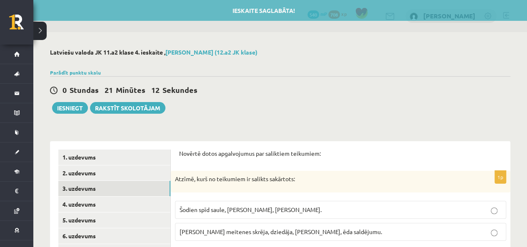
click at [389, 106] on div "0 Stundas 21 Minūtes 12 Sekundes Ieskaite saglabāta! Iesniegt Rakstīt skolotājam" at bounding box center [280, 94] width 460 height 37
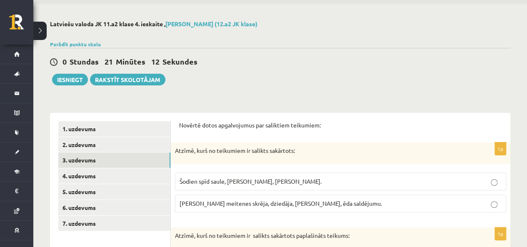
scroll to position [42, 0]
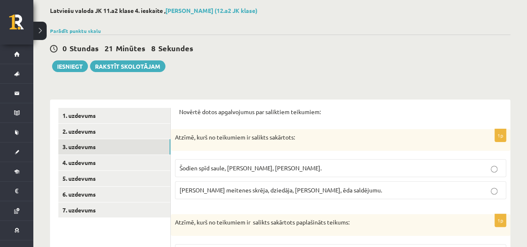
click at [269, 167] on span "Šodien spīd saule, pūš vējš, brīžiem- mākoņains." at bounding box center [250, 167] width 142 height 7
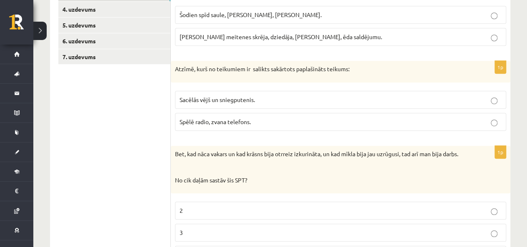
scroll to position [208, 0]
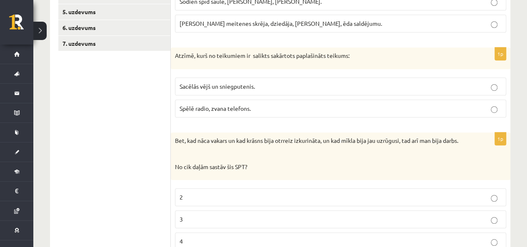
click at [227, 84] on span "Sacēlās vējš un sniegputenis." at bounding box center [216, 85] width 75 height 7
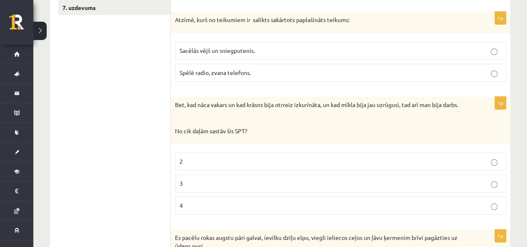
scroll to position [333, 0]
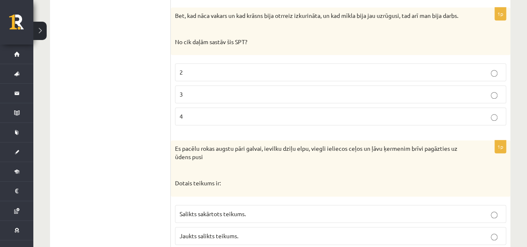
click at [205, 116] on p "4" at bounding box center [340, 116] width 322 height 9
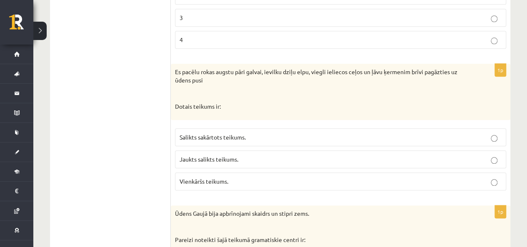
scroll to position [416, 0]
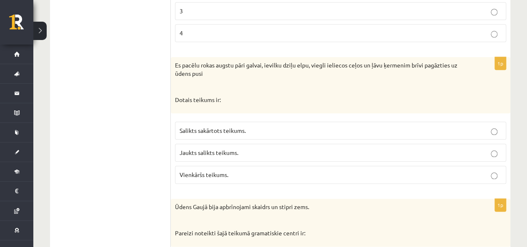
click at [229, 127] on span "Salikts sakārtots teikums." at bounding box center [212, 130] width 66 height 7
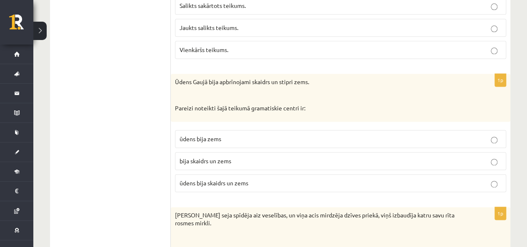
scroll to position [583, 0]
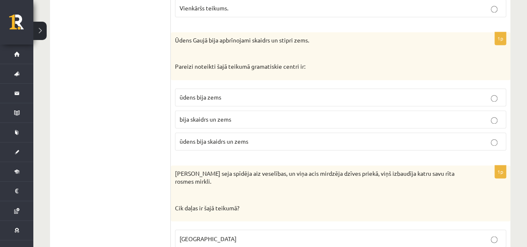
click at [239, 117] on p "bija skaidrs un zems" at bounding box center [340, 119] width 322 height 9
click at [248, 137] on span "ūdens bija skaidrs un zems" at bounding box center [213, 140] width 69 height 7
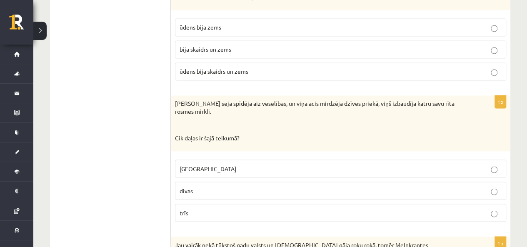
scroll to position [666, 0]
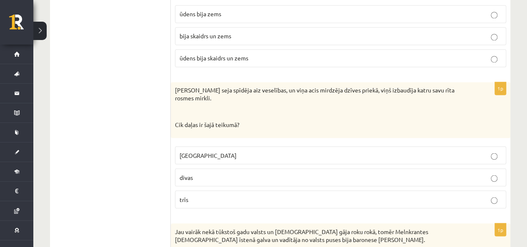
click at [224, 201] on label "trīs" at bounding box center [340, 199] width 331 height 18
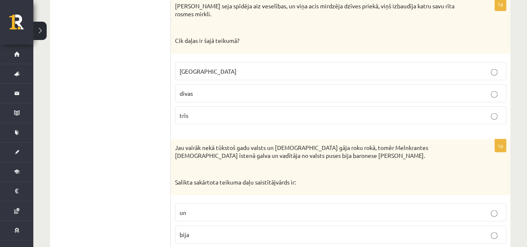
scroll to position [791, 0]
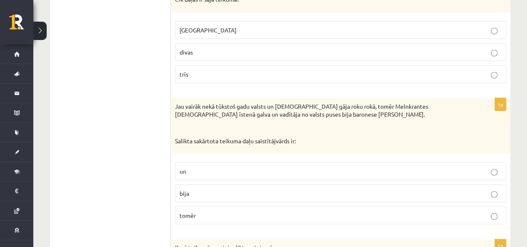
click at [226, 216] on label "tomēr" at bounding box center [340, 216] width 331 height 18
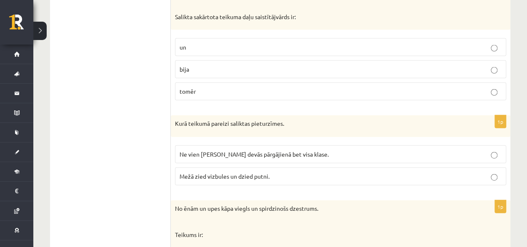
scroll to position [916, 0]
click at [220, 172] on span "Mežā zied vizbules un dzied putni." at bounding box center [224, 175] width 90 height 7
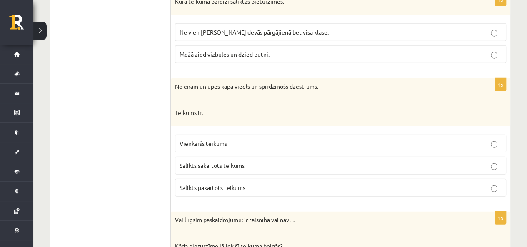
scroll to position [1041, 0]
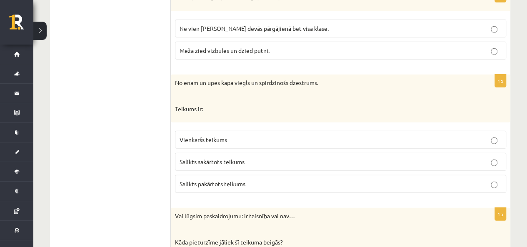
click at [246, 140] on label "Vienkāršs teikums" at bounding box center [340, 140] width 331 height 18
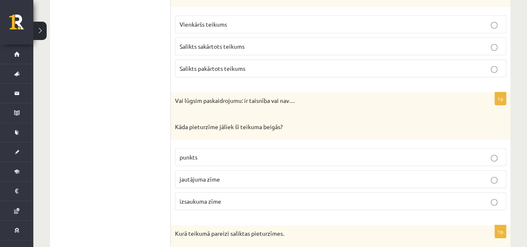
scroll to position [1166, 0]
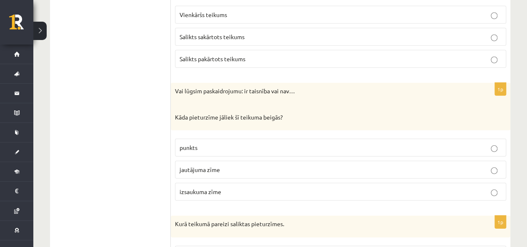
click at [205, 166] on span "jautājuma zīme" at bounding box center [199, 169] width 40 height 7
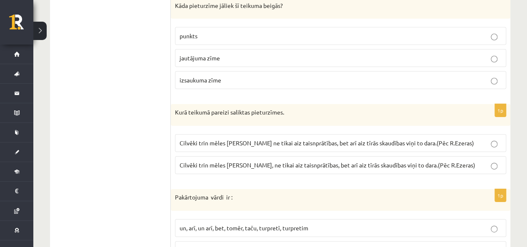
scroll to position [1291, 0]
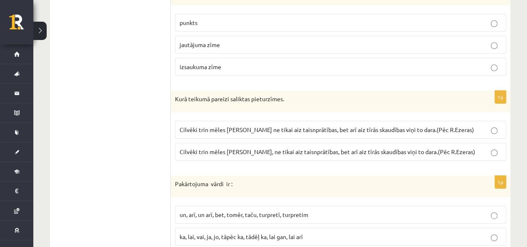
click at [232, 148] on span "Cilvēki trin mēles ap Paulu, ne tikai aiz taisnprātības, bet arī aiz tīrās skau…" at bounding box center [327, 151] width 296 height 7
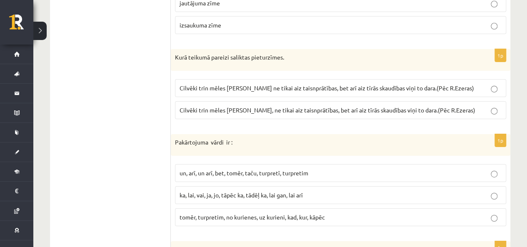
scroll to position [1374, 0]
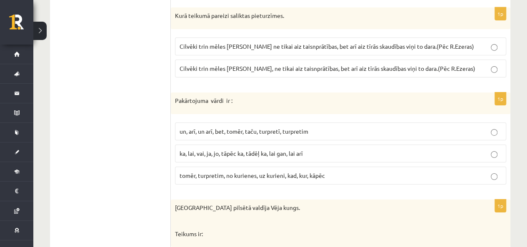
click at [229, 149] on p "ka, lai, vai, ja, jo, tāpēc ka, tādēļ ka, lai gan, lai arī" at bounding box center [340, 153] width 322 height 9
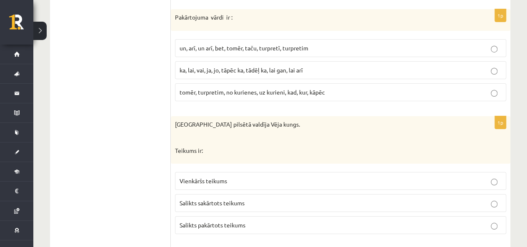
scroll to position [1499, 0]
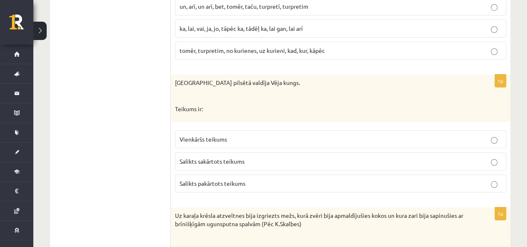
click at [211, 135] on span "Vienkāršs teikums" at bounding box center [202, 138] width 47 height 7
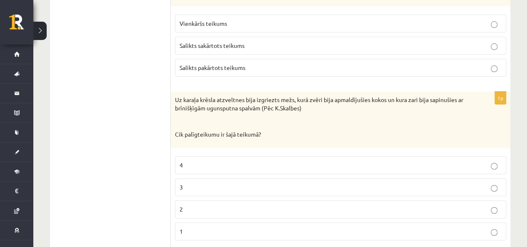
scroll to position [1707, 0]
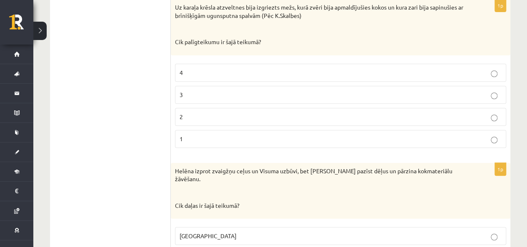
click at [214, 112] on p "2" at bounding box center [340, 116] width 322 height 9
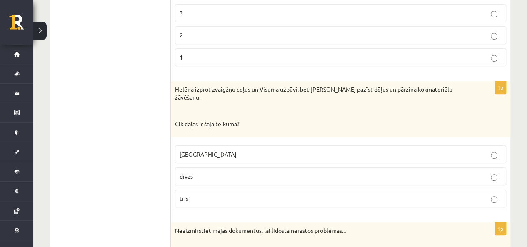
scroll to position [1791, 0]
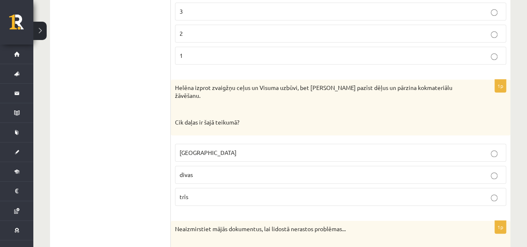
click at [204, 166] on label "divas" at bounding box center [340, 175] width 331 height 18
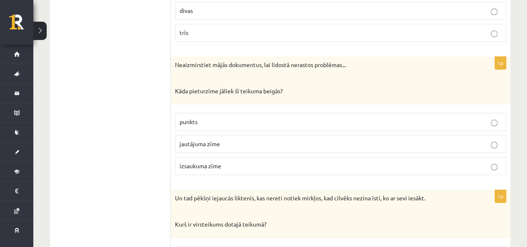
scroll to position [1957, 0]
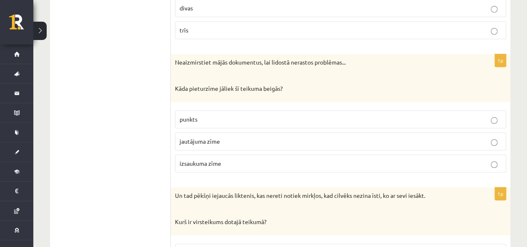
click at [199, 115] on p "punkts" at bounding box center [340, 119] width 322 height 9
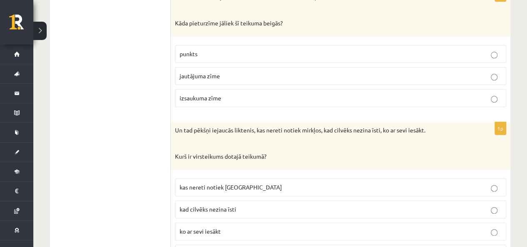
scroll to position [2041, 0]
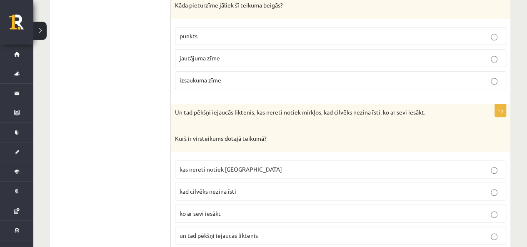
click at [218, 232] on span "un tad pēkšņi iejaucās liktenis" at bounding box center [218, 235] width 78 height 7
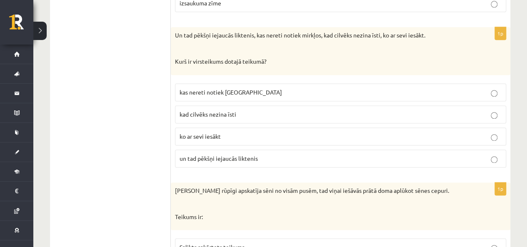
scroll to position [2158, 0]
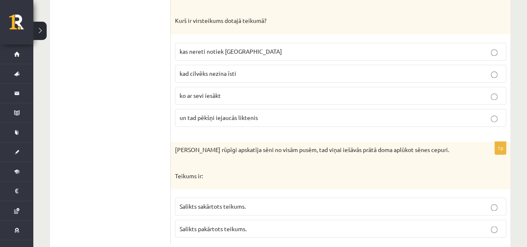
click at [253, 197] on label "Salikts sakārtots teikums." at bounding box center [340, 206] width 331 height 18
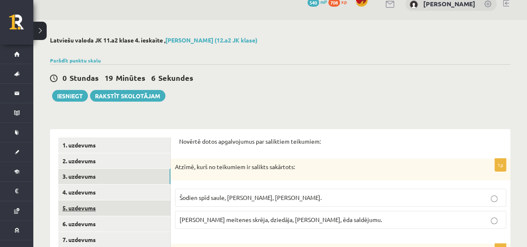
scroll to position [0, 0]
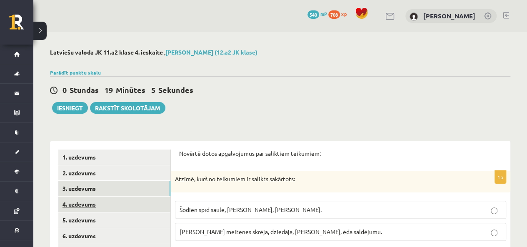
click at [80, 206] on link "4. uzdevums" at bounding box center [114, 204] width 112 height 15
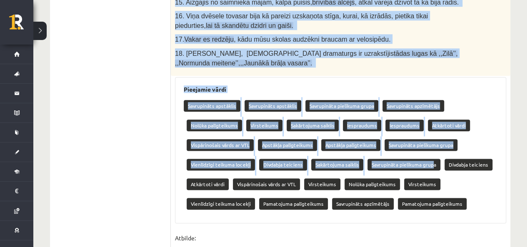
scroll to position [458, 0]
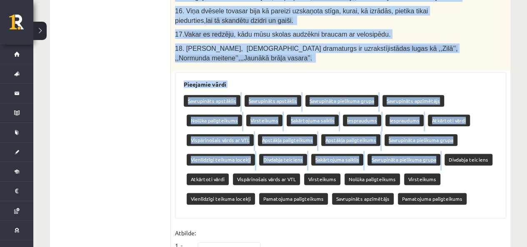
drag, startPoint x: 175, startPoint y: 41, endPoint x: 440, endPoint y: 125, distance: 278.3
click at [440, 125] on div "18p Nosaki, izcelto sintaktisko konstrukciju! Piemērs. Es mācos, lai iegūtu izg…" at bounding box center [340, 129] width 339 height 858
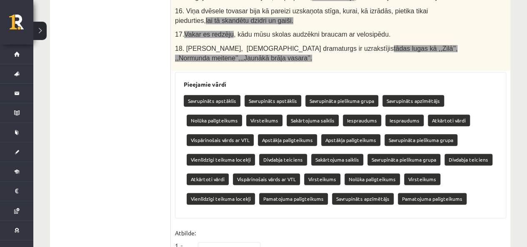
click at [456, 193] on p "Pamatojuma palīgteikums" at bounding box center [432, 199] width 69 height 12
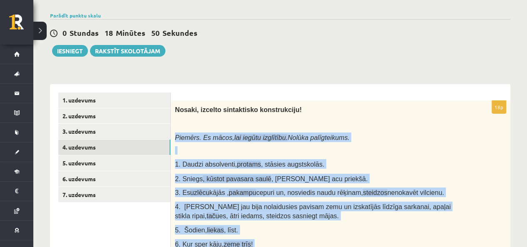
scroll to position [56, 0]
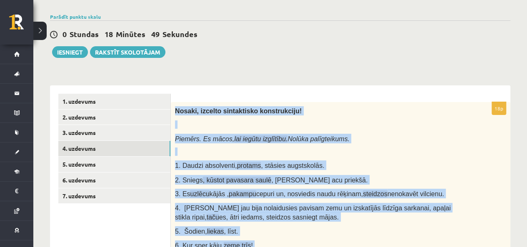
drag, startPoint x: 294, startPoint y: 214, endPoint x: 174, endPoint y: 112, distance: 156.9
copy div "Nosaki, izcelto sintaktisko konstrukciju! Piemērs. Es mācos, lai iegūtu izglītī…"
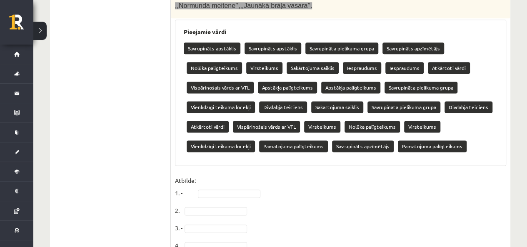
scroll to position [514, 0]
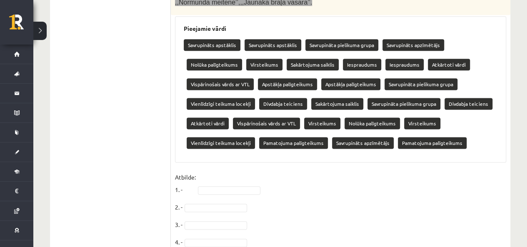
click at [355, 59] on p "Iespraudums" at bounding box center [362, 65] width 38 height 12
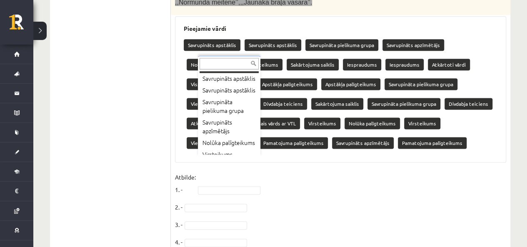
scroll to position [0, 0]
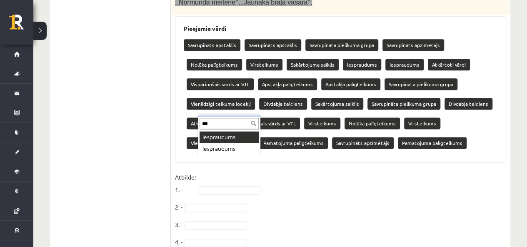
type input "***"
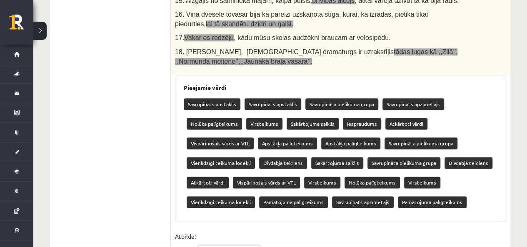
scroll to position [556, 0]
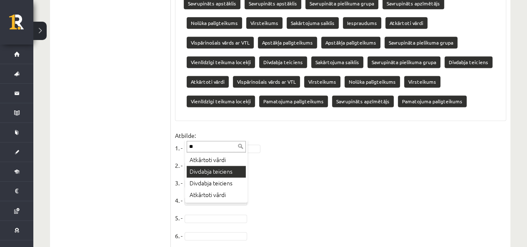
type input "**"
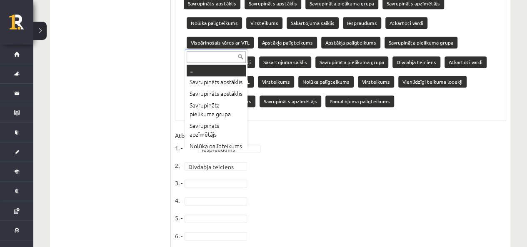
scroll to position [10, 0]
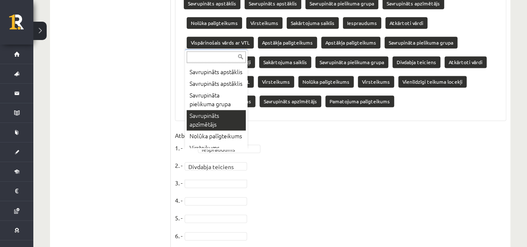
drag, startPoint x: 297, startPoint y: 169, endPoint x: 227, endPoint y: 150, distance: 73.5
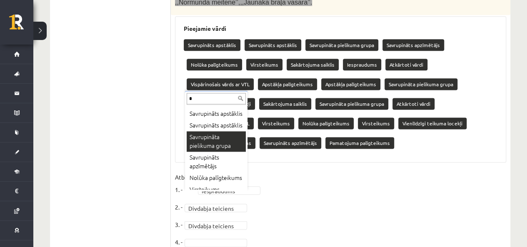
scroll to position [0, 0]
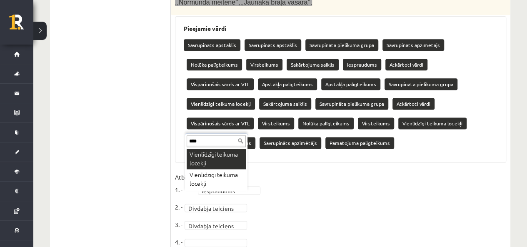
type input "****"
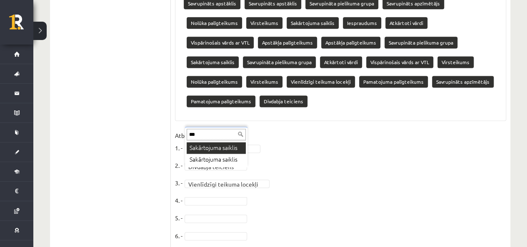
type input "***"
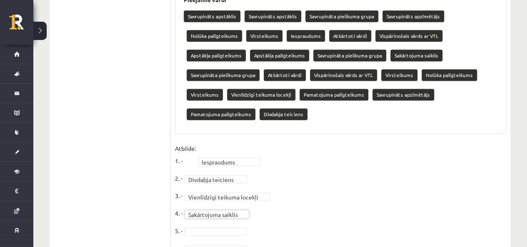
scroll to position [556, 0]
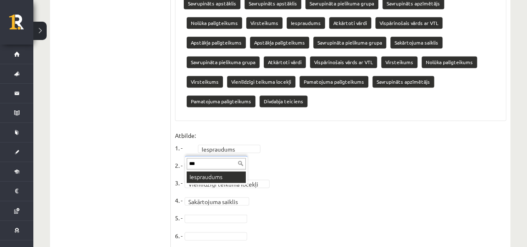
type input "***"
drag, startPoint x: 225, startPoint y: 177, endPoint x: 247, endPoint y: 172, distance: 22.6
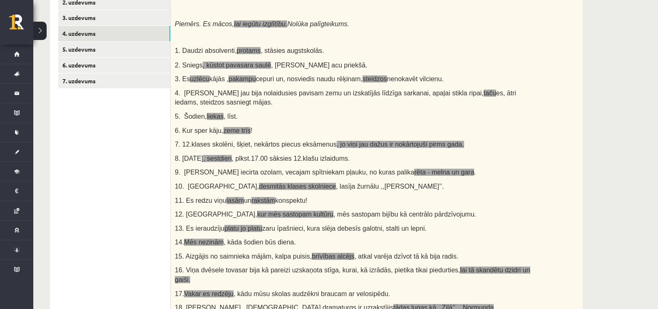
scroll to position [179, 0]
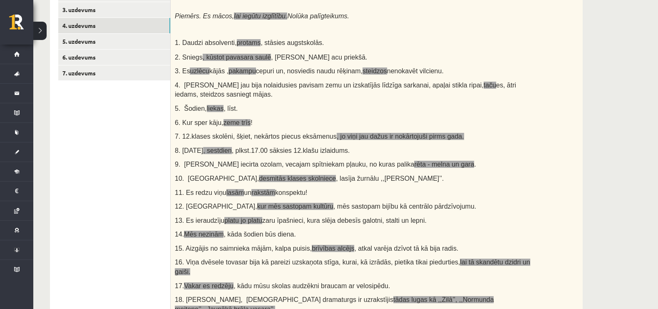
type input "*"
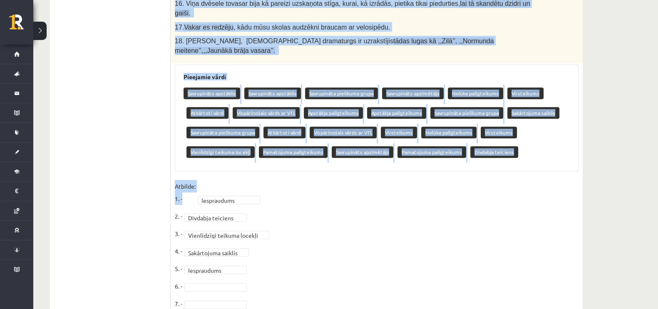
scroll to position [488, 0]
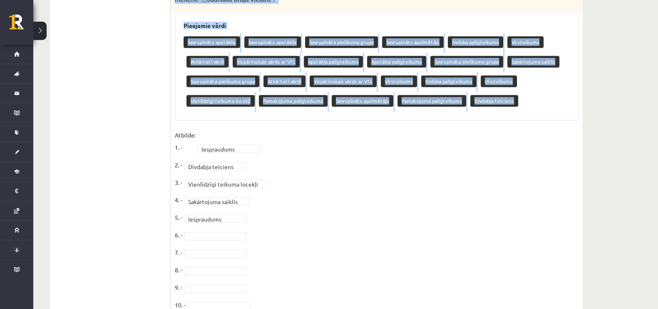
drag, startPoint x: 174, startPoint y: 42, endPoint x: 512, endPoint y: 77, distance: 339.5
click at [512, 77] on div "18p Nosaki, izcelto sintaktisko konstrukciju! Piemērs. Es mācos, lai iegūtu izg…" at bounding box center [377, 64] width 412 height 791
copy div "Nosaki, izcelto sintaktisko konstrukciju! Piemērs. Es mācos, lai iegūtu izglītī…"
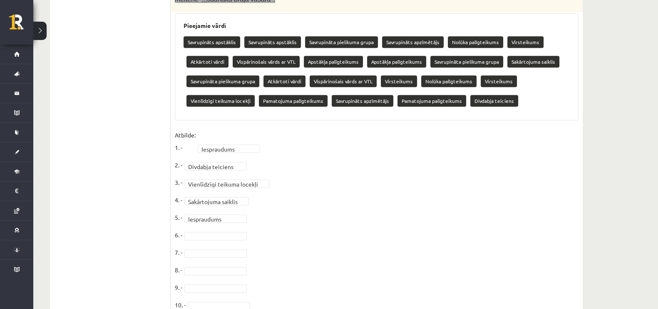
drag, startPoint x: 308, startPoint y: 162, endPoint x: 304, endPoint y: 160, distance: 4.5
click at [305, 162] on fieldset "**********" at bounding box center [377, 292] width 404 height 327
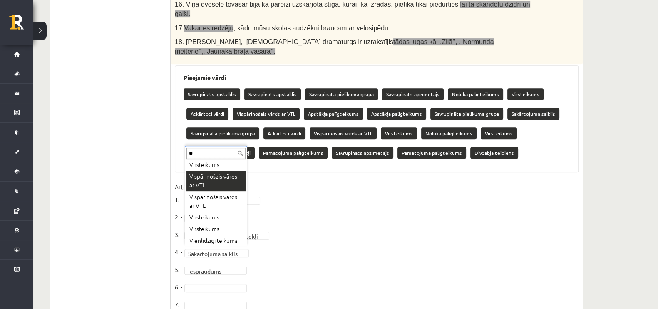
scroll to position [0, 0]
type input "**"
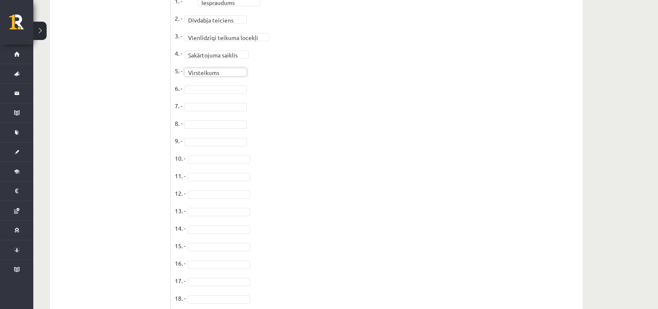
scroll to position [645, 0]
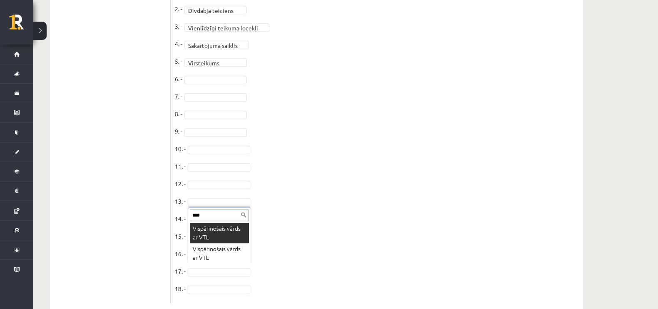
type input "****"
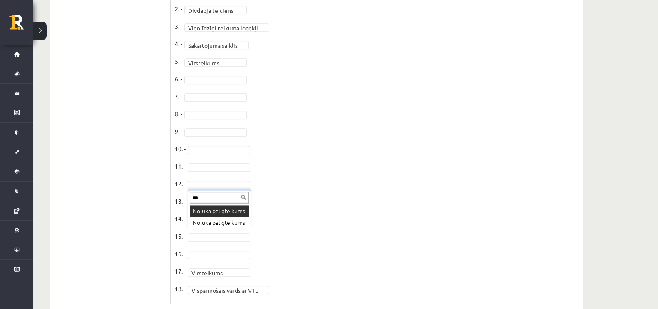
type input "***"
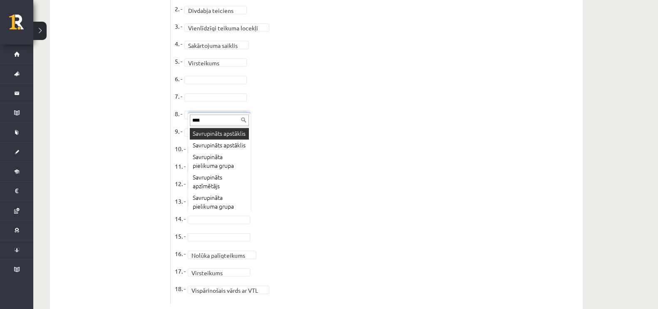
scroll to position [19, 0]
type input "****"
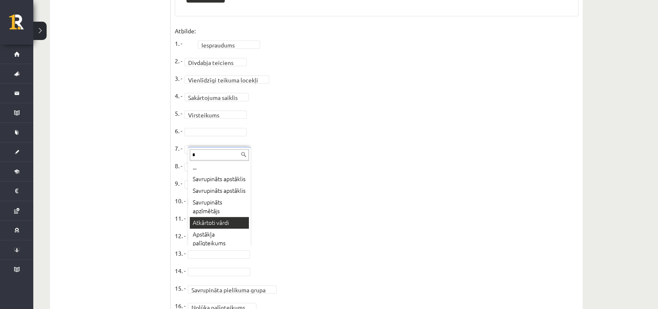
scroll to position [0, 0]
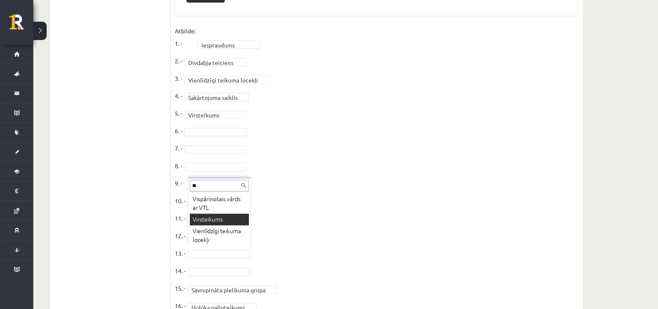
type input "**"
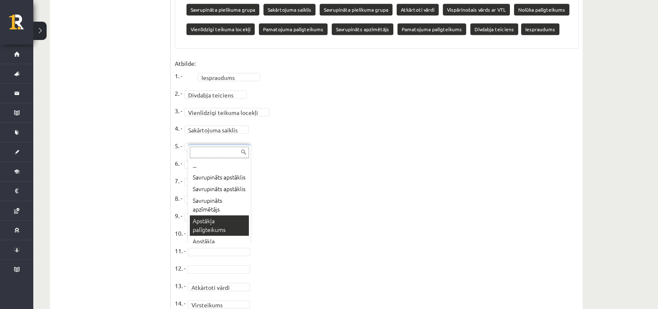
scroll to position [10, 0]
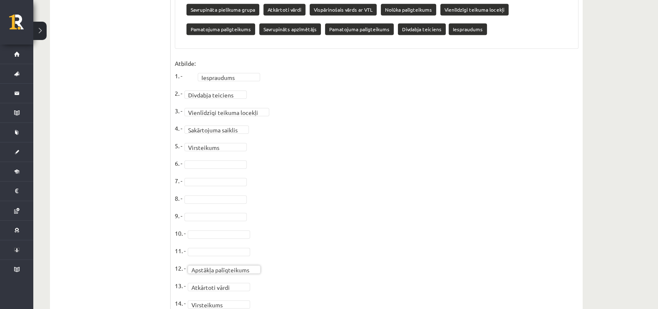
click at [216, 227] on fieldset "**********" at bounding box center [377, 220] width 404 height 327
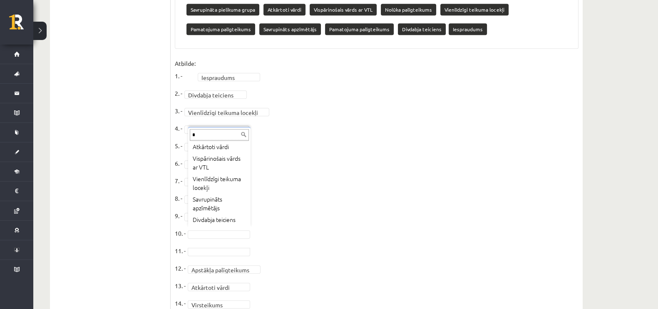
scroll to position [0, 0]
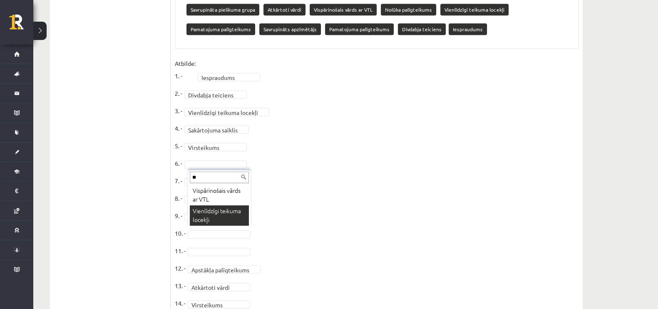
type input "**"
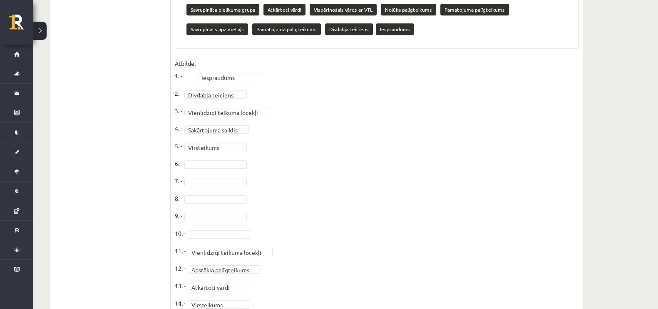
click at [214, 208] on fieldset "**********" at bounding box center [377, 220] width 404 height 327
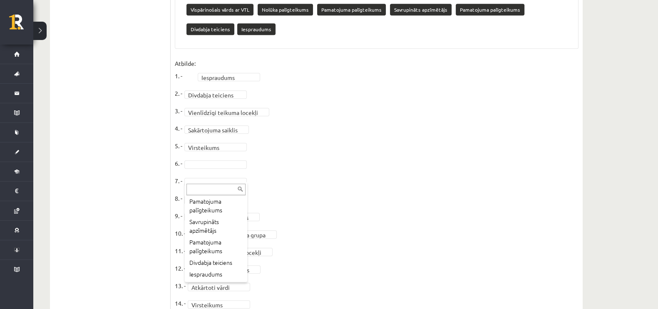
scroll to position [167, 0]
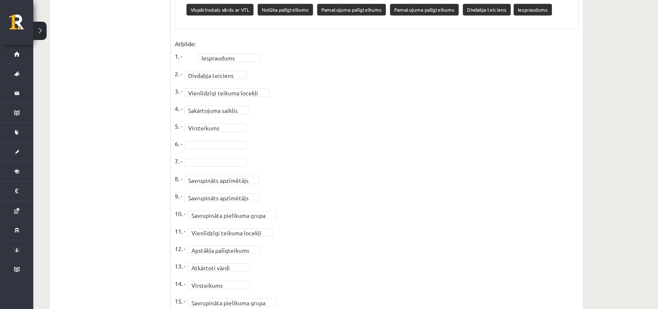
click at [209, 134] on fieldset "**********" at bounding box center [377, 200] width 404 height 327
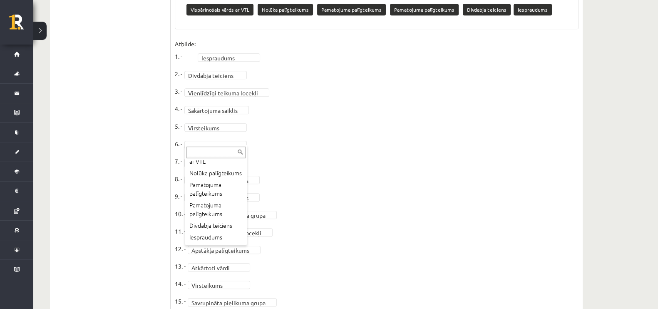
scroll to position [147, 0]
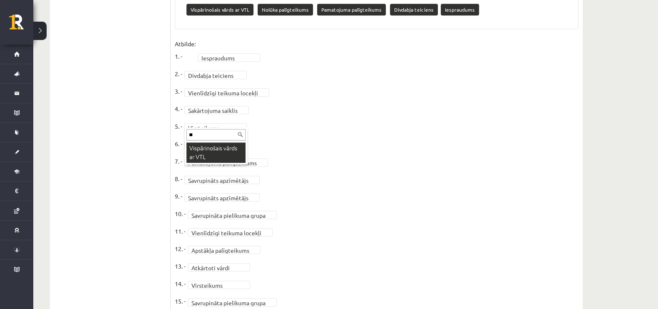
type input "*"
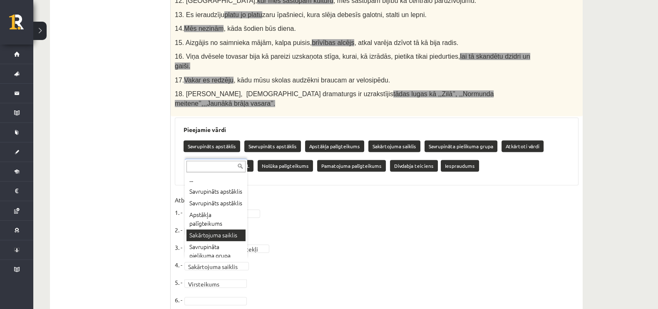
scroll to position [10, 0]
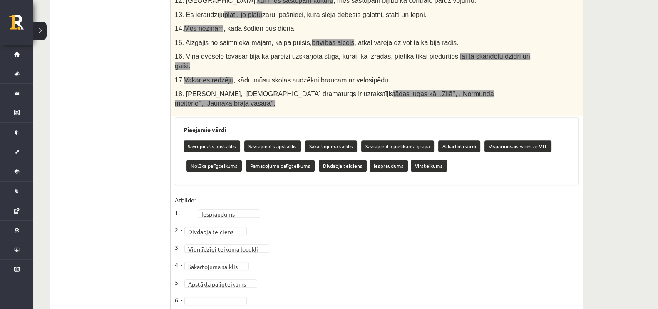
type input "**"
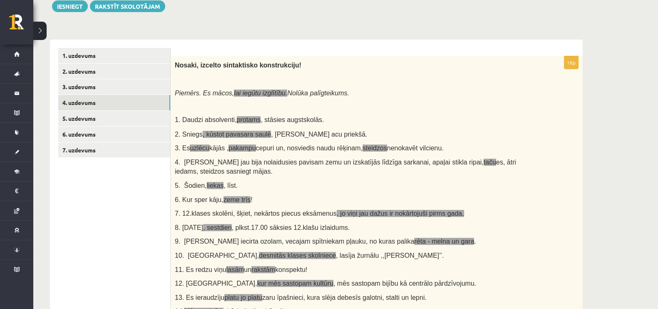
scroll to position [0, 0]
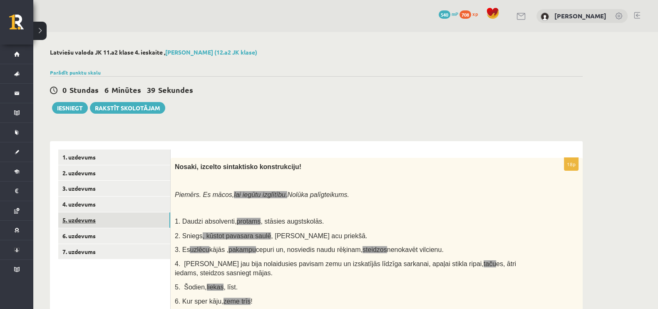
click at [81, 219] on link "5. uzdevums" at bounding box center [114, 219] width 112 height 15
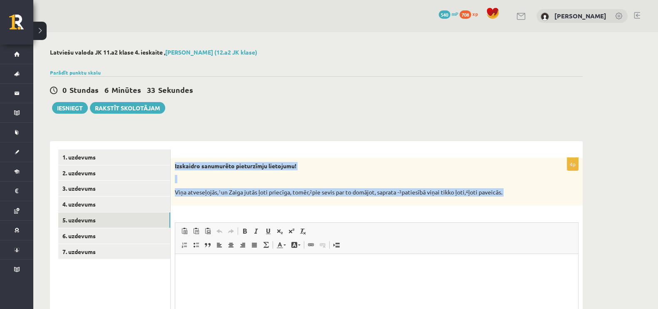
drag, startPoint x: 173, startPoint y: 167, endPoint x: 549, endPoint y: 208, distance: 378.7
click at [526, 208] on div "4p Izskaidro sanumurēto pieturzīmju lietojumu! Viņa atveseļojās, 1 un Zaiga jut…" at bounding box center [377, 277] width 412 height 238
copy div "Izskaidro sanumurēto pieturzīmju lietojumu! Viņa atveseļojās, 1 un Zaiga jutās …"
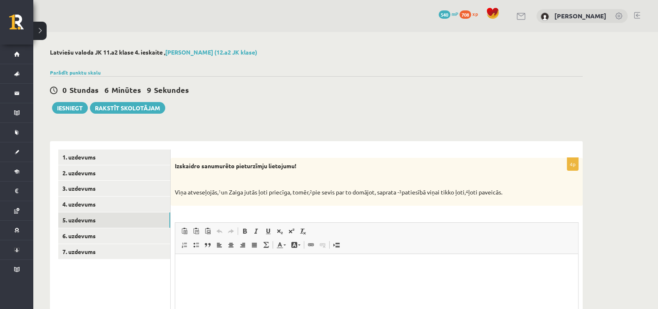
click at [243, 247] on html at bounding box center [376, 266] width 403 height 25
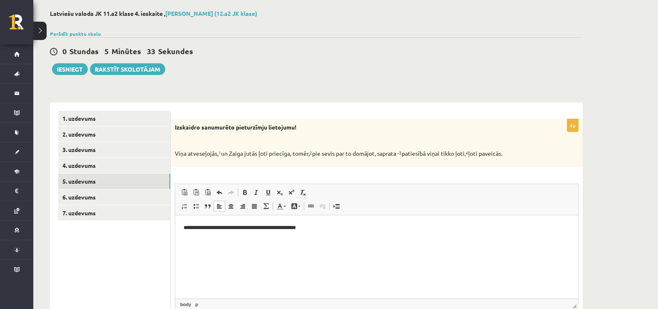
scroll to position [52, 0]
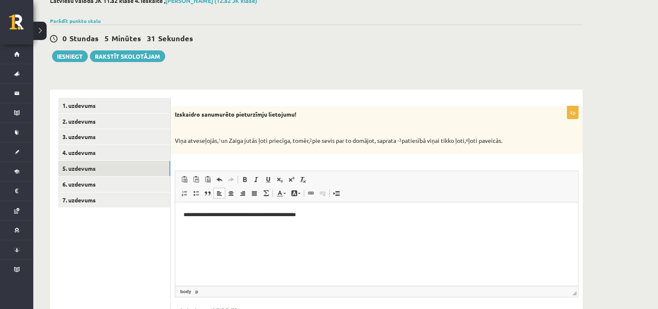
click at [188, 219] on p "**********" at bounding box center [377, 214] width 386 height 9
drag, startPoint x: 189, startPoint y: 216, endPoint x: 192, endPoint y: 223, distance: 7.1
click at [189, 217] on p "**********" at bounding box center [377, 214] width 386 height 9
click at [190, 214] on p "**********" at bounding box center [377, 214] width 386 height 9
click at [193, 229] on p "**" at bounding box center [377, 228] width 386 height 9
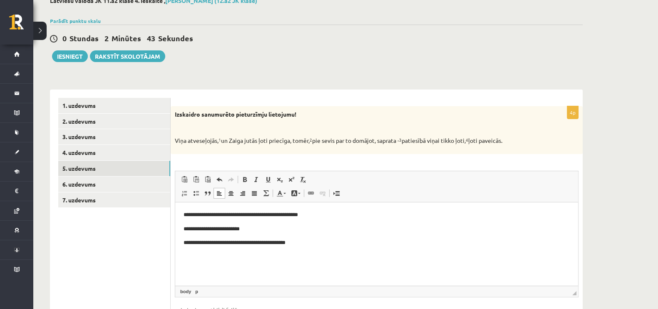
click at [203, 246] on p "**********" at bounding box center [377, 242] width 386 height 9
click at [204, 245] on p "**********" at bounding box center [377, 242] width 386 height 9
click at [347, 244] on p "**********" at bounding box center [377, 242] width 386 height 9
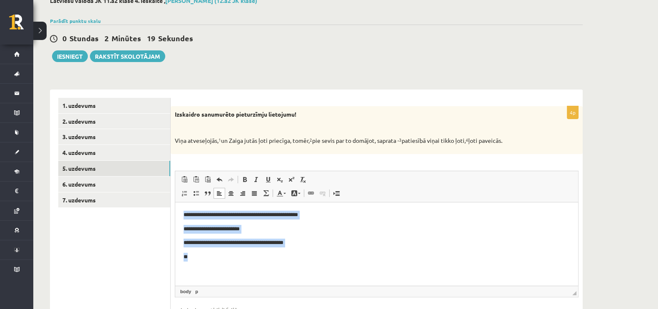
drag, startPoint x: 209, startPoint y: 264, endPoint x: 167, endPoint y: 200, distance: 76.1
click at [175, 202] on html "**********" at bounding box center [376, 235] width 403 height 67
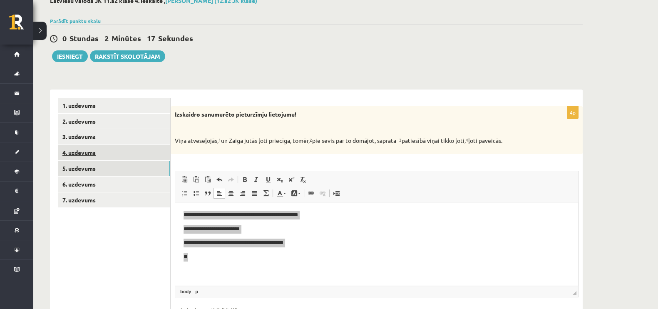
click at [87, 150] on link "4. uzdevums" at bounding box center [114, 152] width 112 height 15
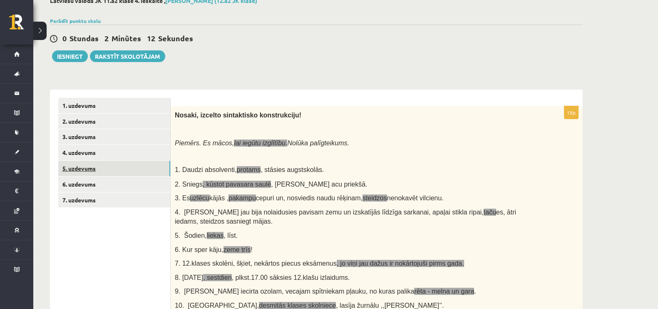
click at [85, 165] on link "5. uzdevums" at bounding box center [114, 168] width 112 height 15
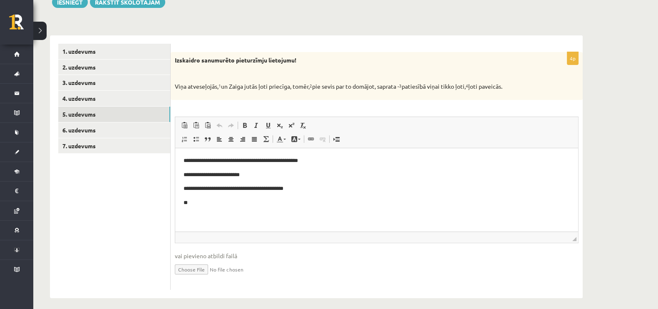
scroll to position [112, 0]
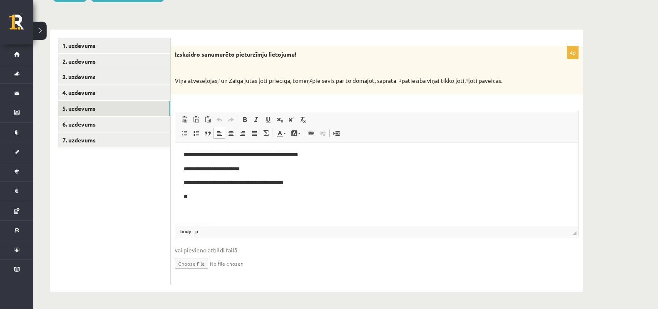
click at [206, 199] on p "**" at bounding box center [377, 196] width 386 height 9
click at [80, 124] on link "6. uzdevums" at bounding box center [114, 124] width 112 height 15
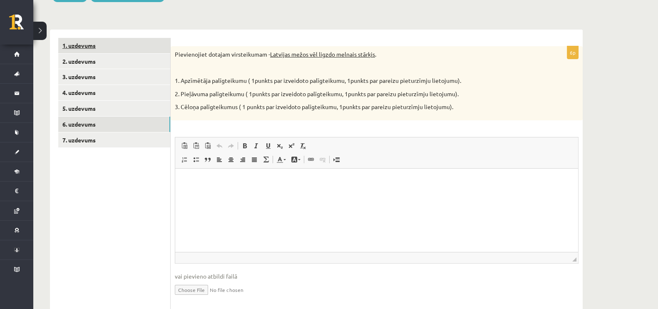
scroll to position [0, 0]
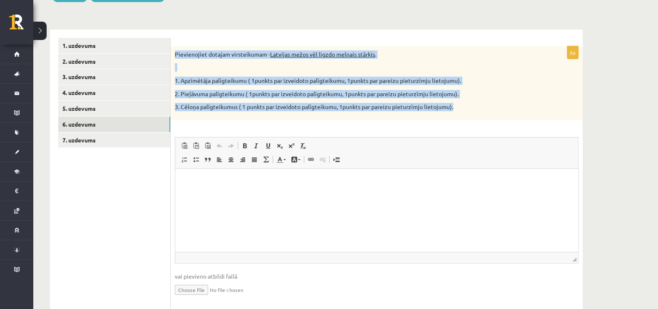
drag, startPoint x: 174, startPoint y: 53, endPoint x: 477, endPoint y: 111, distance: 308.3
click at [477, 111] on div "Pievienojiet dotajam virsteikumam - Latvijas mežos vēl ligzdo melnais stārķis .…" at bounding box center [377, 83] width 412 height 74
copy div "Pievienojiet dotajam virsteikumam - Latvijas mežos vēl ligzdo melnais stārķis .…"
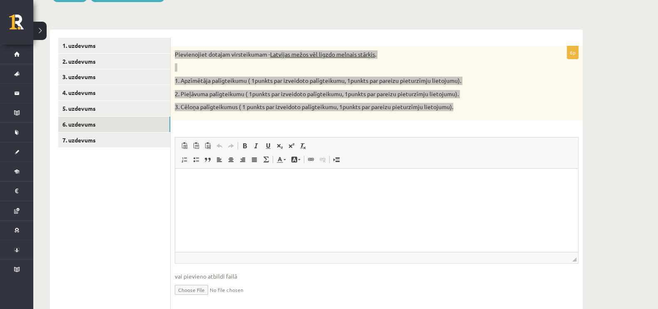
click at [256, 194] on html at bounding box center [376, 180] width 403 height 25
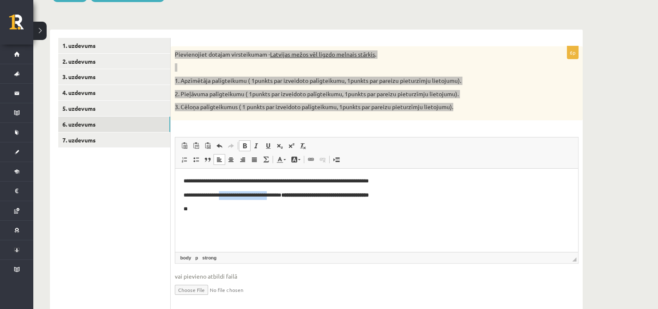
drag, startPoint x: 282, startPoint y: 196, endPoint x: 224, endPoint y: 194, distance: 57.9
click at [224, 194] on p "**********" at bounding box center [377, 195] width 386 height 9
drag, startPoint x: 431, startPoint y: 195, endPoint x: 189, endPoint y: 194, distance: 241.5
click at [189, 194] on p "**********" at bounding box center [377, 195] width 386 height 9
copy p "**********"
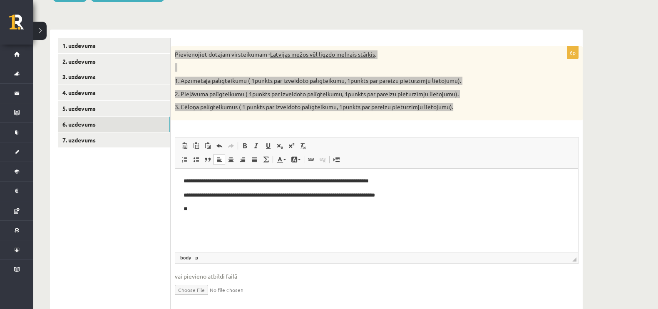
click at [330, 214] on html "**********" at bounding box center [376, 194] width 403 height 53
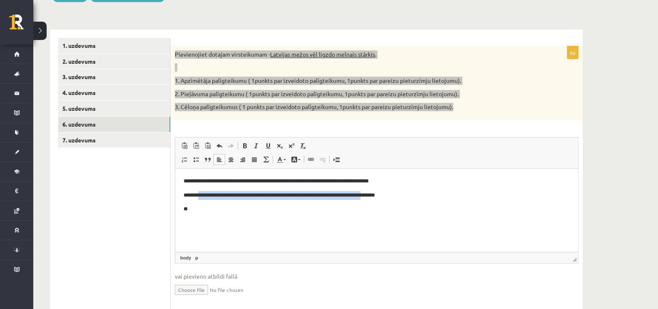
drag, startPoint x: 400, startPoint y: 198, endPoint x: 231, endPoint y: 215, distance: 170.3
click at [201, 192] on p "**********" at bounding box center [377, 195] width 386 height 9
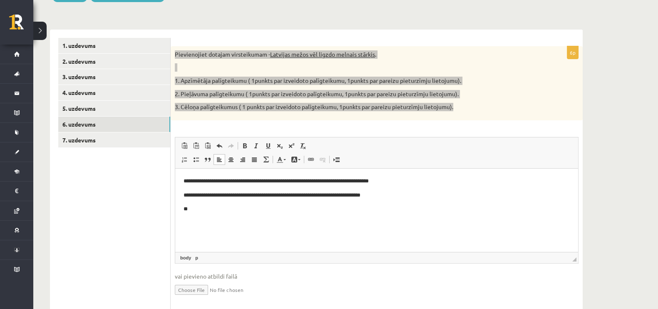
click at [231, 216] on html "**********" at bounding box center [376, 194] width 403 height 53
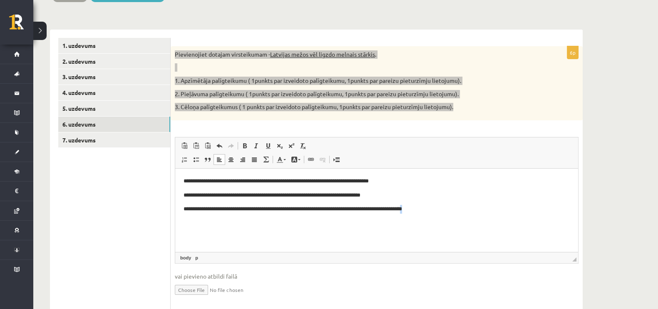
click at [421, 210] on p "**********" at bounding box center [377, 208] width 386 height 9
click at [429, 214] on html "**********" at bounding box center [376, 194] width 403 height 53
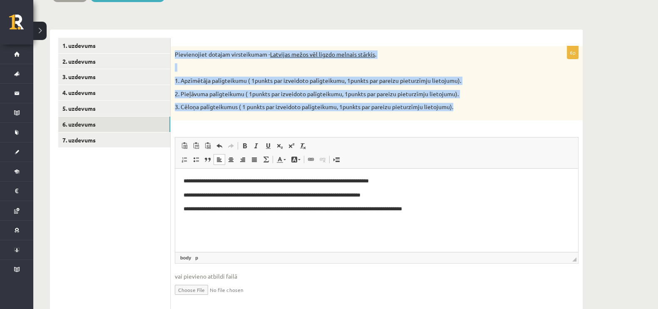
click at [468, 96] on p "2. Pieļāvuma palīgteikumu ( 1punkts par izveidoto palīgteikumu, 1punkts par par…" at bounding box center [356, 94] width 362 height 8
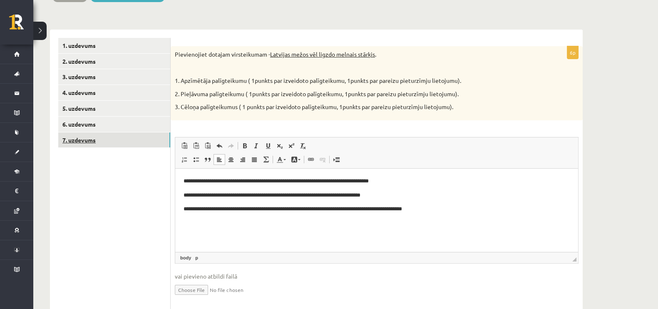
click at [90, 138] on link "7. uzdevums" at bounding box center [114, 139] width 112 height 15
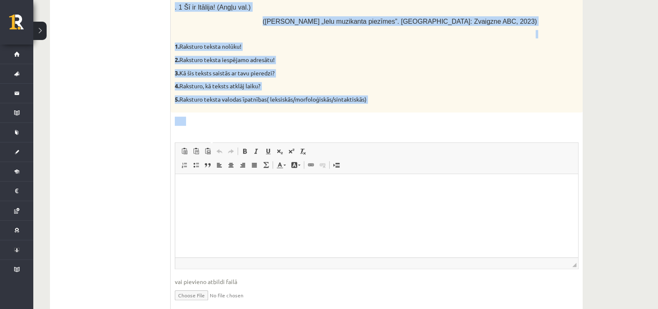
scroll to position [653, 0]
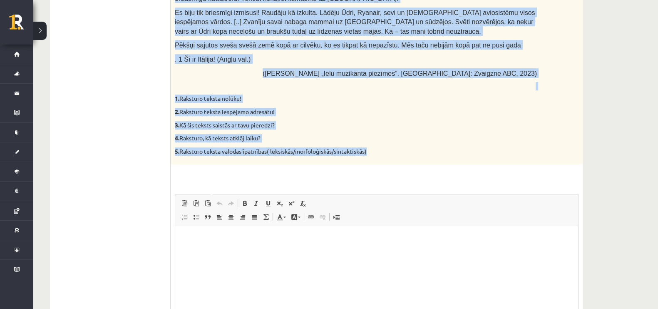
drag, startPoint x: 175, startPoint y: 53, endPoint x: 409, endPoint y: 113, distance: 242.0
click at [444, 134] on p "4. Raksturo, kā teksts atklāj laiku?" at bounding box center [356, 138] width 362 height 8
click at [398, 82] on p at bounding box center [356, 86] width 362 height 8
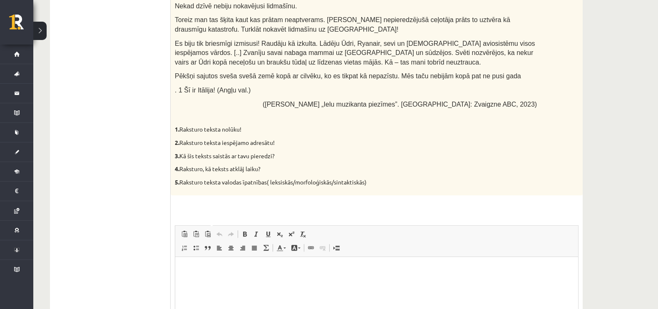
scroll to position [601, 0]
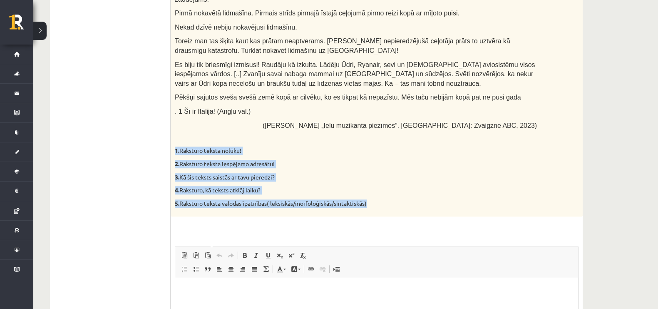
drag, startPoint x: 339, startPoint y: 164, endPoint x: 171, endPoint y: 118, distance: 174.3
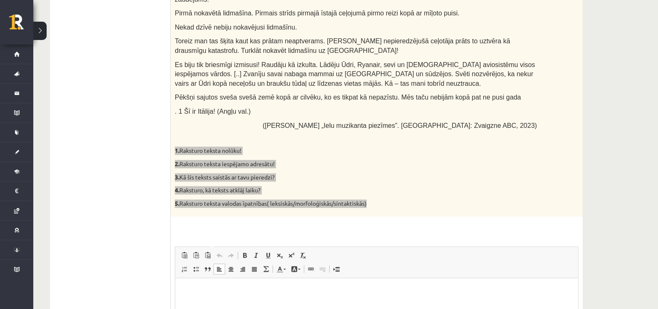
click at [227, 247] on html at bounding box center [376, 290] width 403 height 25
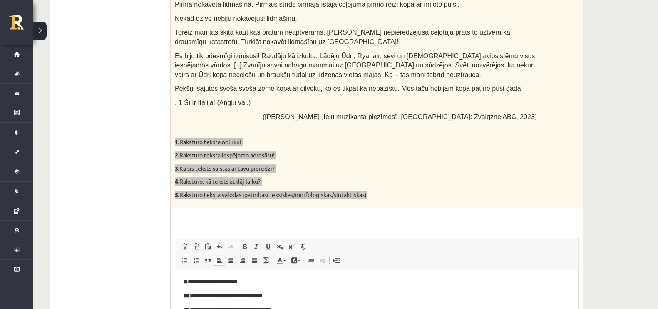
scroll to position [662, 0]
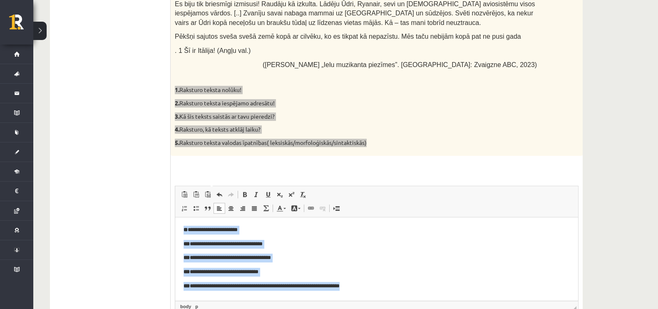
drag, startPoint x: 385, startPoint y: 286, endPoint x: 142, endPoint y: 222, distance: 251.6
click at [175, 222] on html "**********" at bounding box center [376, 257] width 403 height 81
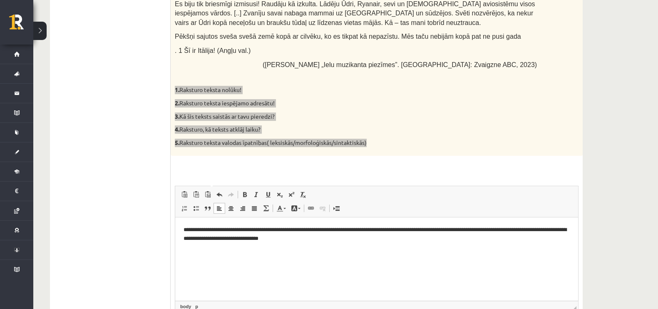
click at [247, 230] on p "**********" at bounding box center [377, 233] width 386 height 17
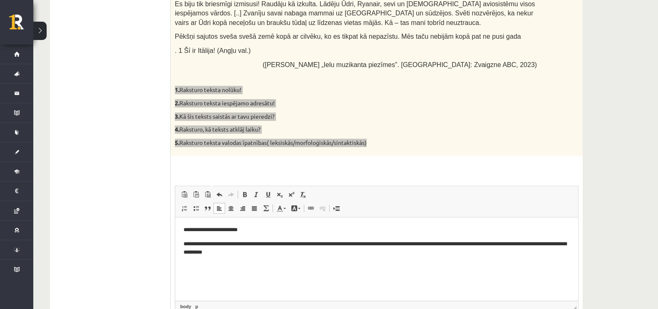
click at [279, 244] on p "**********" at bounding box center [377, 247] width 386 height 17
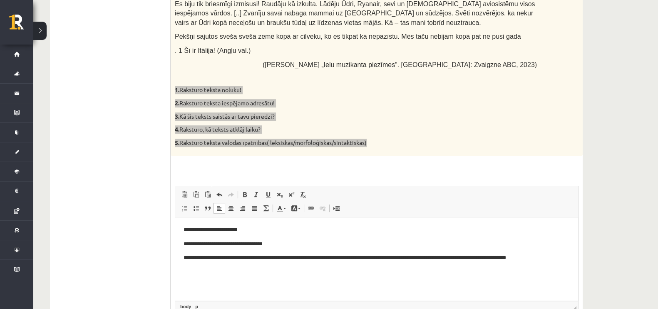
click at [282, 247] on p "**********" at bounding box center [377, 257] width 386 height 9
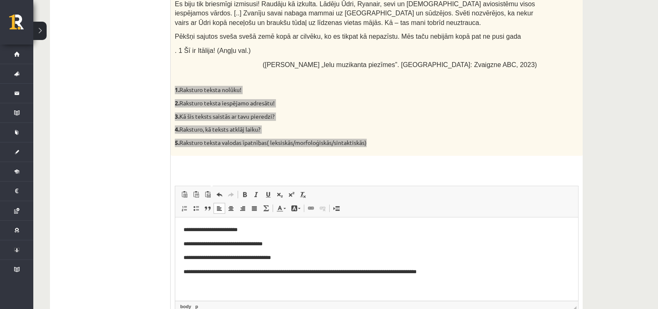
click at [267, 247] on p "**********" at bounding box center [377, 271] width 386 height 9
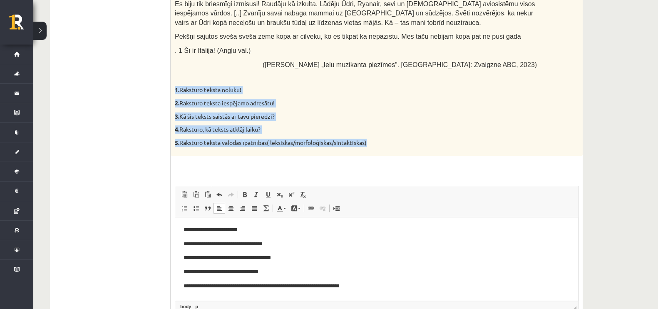
click at [390, 247] on span "◢ Путь элементов body p" at bounding box center [376, 306] width 403 height 11
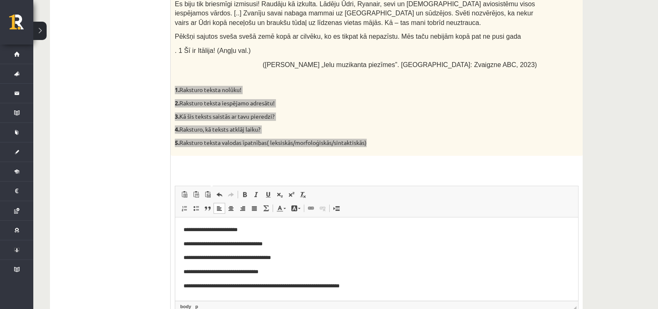
click at [378, 247] on p "**********" at bounding box center [377, 257] width 386 height 9
drag, startPoint x: 256, startPoint y: 228, endPoint x: 190, endPoint y: 232, distance: 65.5
click at [190, 232] on p "**********" at bounding box center [377, 229] width 386 height 9
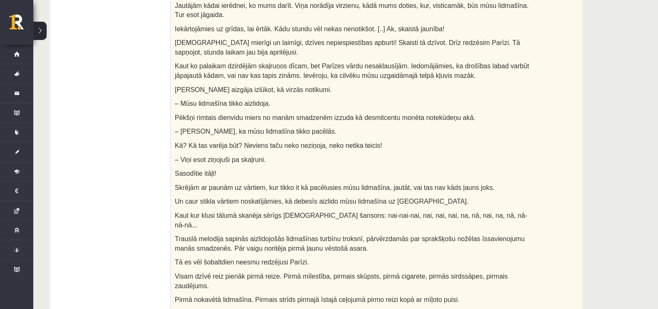
scroll to position [297, 0]
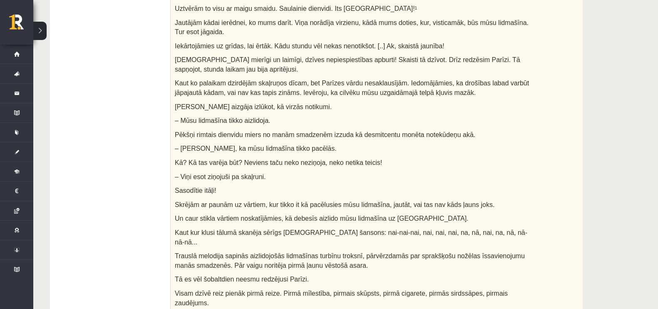
drag, startPoint x: 259, startPoint y: 122, endPoint x: 273, endPoint y: 128, distance: 14.8
click at [260, 131] on span "Pēkšņi rimtais dienvidu miers no manām smadzenēm izzuda kā desmitcentu monēta n…" at bounding box center [325, 134] width 301 height 7
click at [341, 185] on p "Sasodītie itāļi!" at bounding box center [356, 190] width 362 height 10
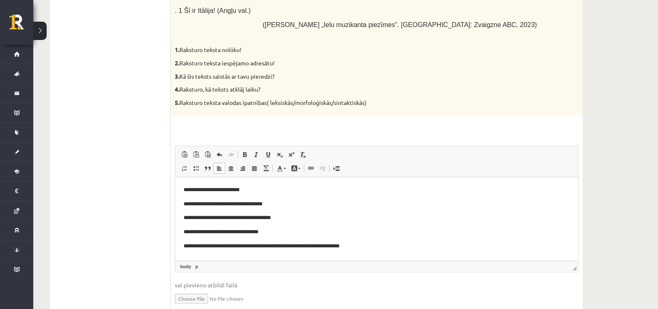
scroll to position [705, 0]
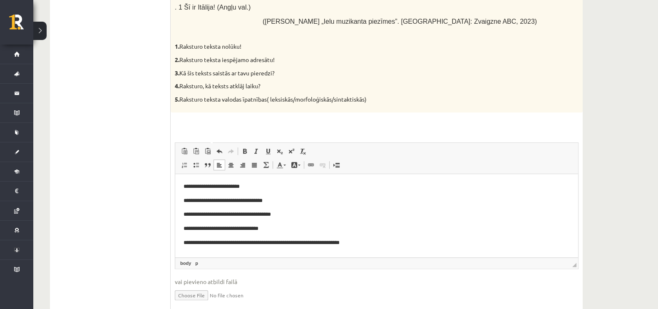
click at [259, 183] on p "**********" at bounding box center [377, 186] width 386 height 9
drag, startPoint x: 285, startPoint y: 199, endPoint x: 188, endPoint y: 199, distance: 96.6
click at [188, 199] on p "**********" at bounding box center [377, 200] width 386 height 9
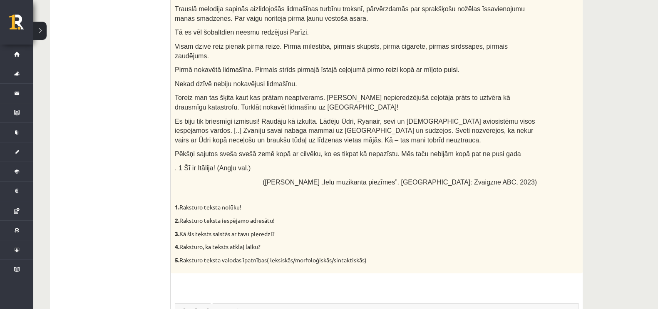
scroll to position [700, 0]
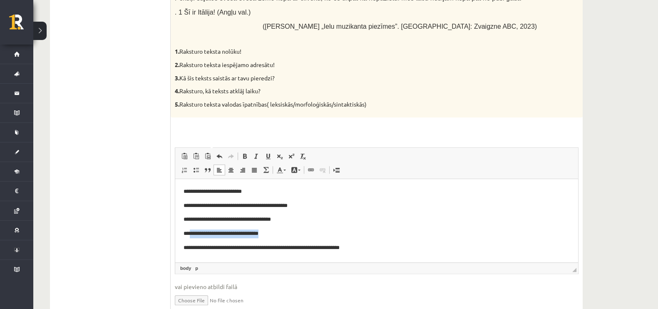
drag, startPoint x: 276, startPoint y: 233, endPoint x: 191, endPoint y: 234, distance: 84.6
click at [191, 234] on p "**********" at bounding box center [377, 233] width 386 height 9
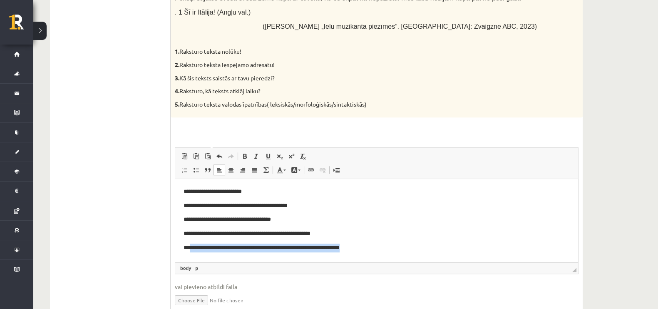
drag, startPoint x: 371, startPoint y: 248, endPoint x: 191, endPoint y: 250, distance: 180.3
click at [191, 247] on p "**********" at bounding box center [377, 247] width 386 height 9
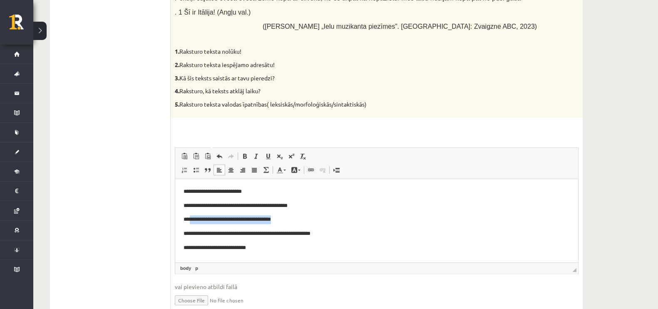
drag, startPoint x: 290, startPoint y: 217, endPoint x: 190, endPoint y: 217, distance: 99.9
click at [190, 217] on p "**********" at bounding box center [377, 219] width 386 height 9
drag, startPoint x: 247, startPoint y: 249, endPoint x: 236, endPoint y: 250, distance: 11.7
click at [236, 247] on p "**********" at bounding box center [377, 247] width 386 height 9
click at [237, 247] on p "**********" at bounding box center [377, 247] width 386 height 9
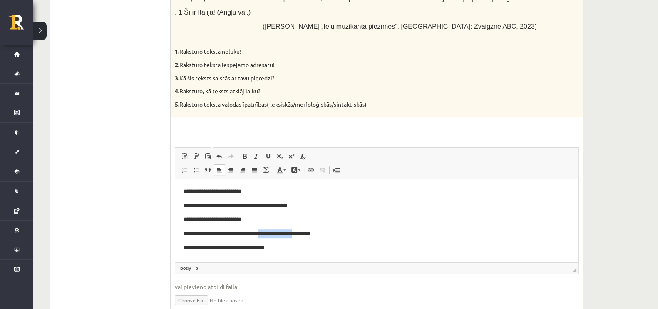
drag, startPoint x: 304, startPoint y: 235, endPoint x: 265, endPoint y: 237, distance: 39.2
click at [265, 237] on p "**********" at bounding box center [377, 233] width 386 height 9
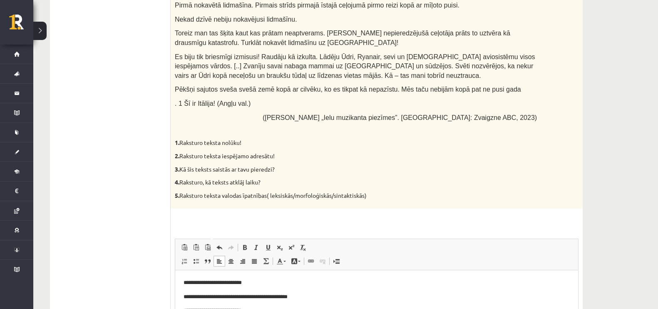
scroll to position [676, 0]
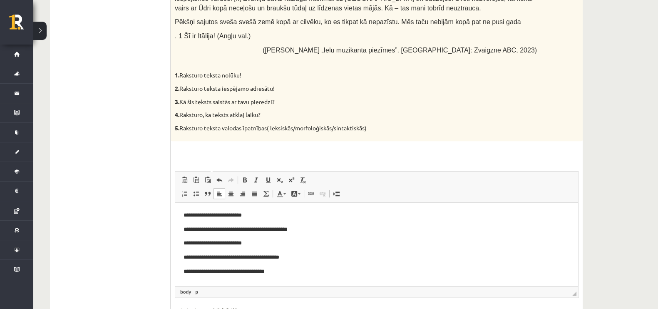
click at [258, 217] on p "**********" at bounding box center [377, 215] width 386 height 9
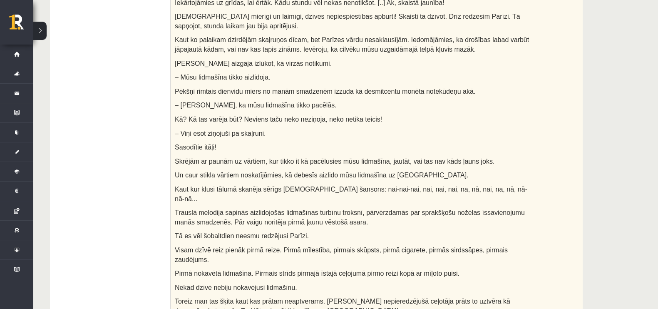
scroll to position [0, 0]
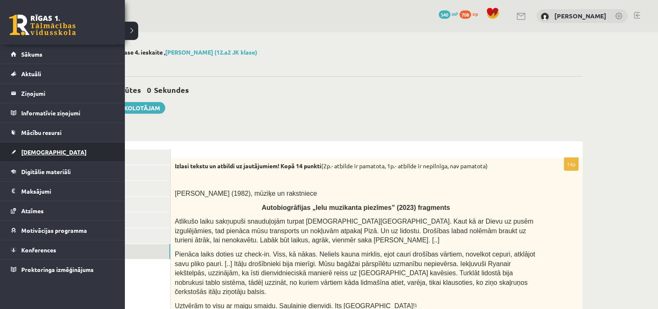
click at [40, 153] on span "[DEMOGRAPHIC_DATA]" at bounding box center [53, 151] width 65 height 7
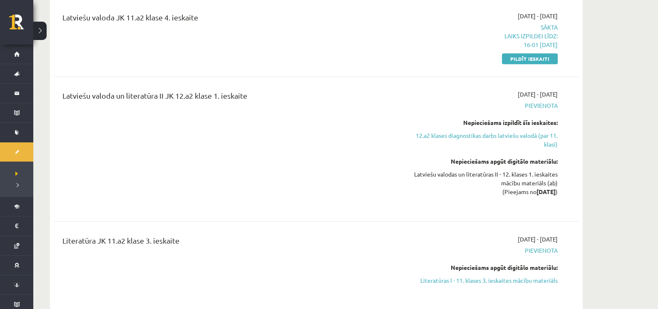
scroll to position [989, 0]
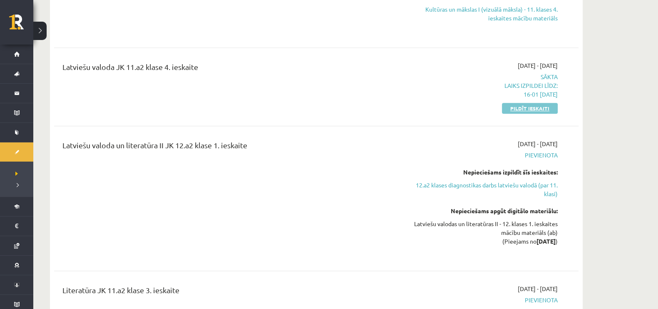
click at [526, 107] on link "Pildīt ieskaiti" at bounding box center [530, 108] width 56 height 11
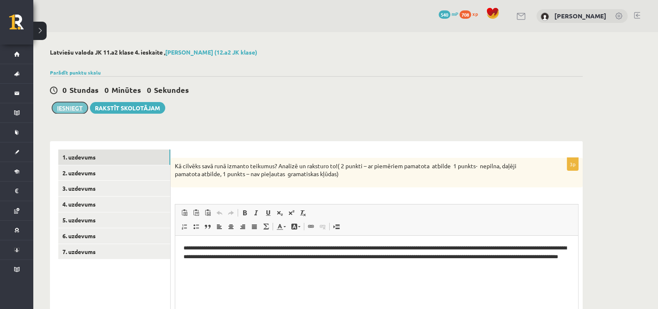
click at [65, 107] on button "Iesniegt" at bounding box center [70, 108] width 36 height 12
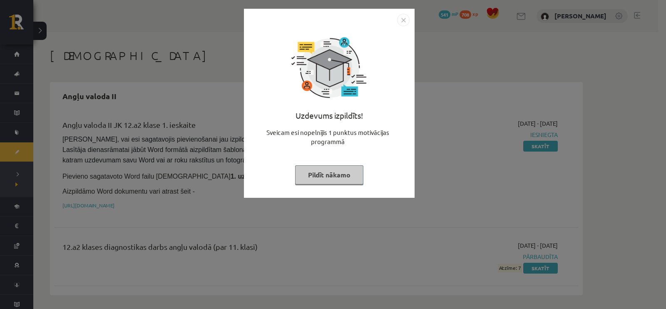
click at [339, 178] on button "Pildīt nākamo" at bounding box center [329, 174] width 68 height 19
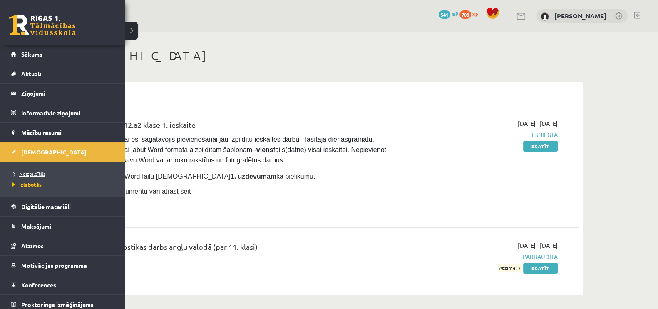
click at [24, 172] on span "Neizpildītās" at bounding box center [27, 173] width 35 height 7
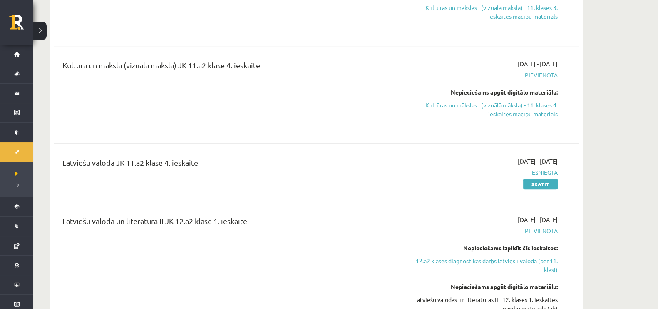
scroll to position [937, 0]
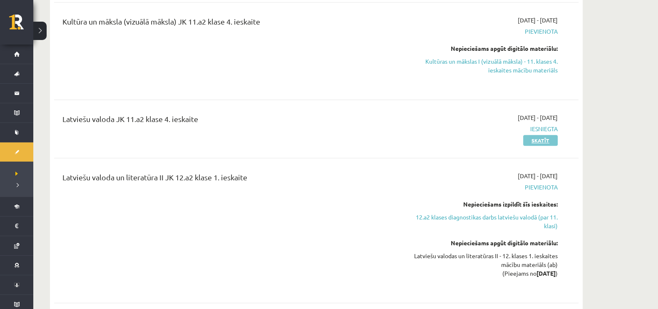
click at [538, 141] on link "Skatīt" at bounding box center [540, 140] width 35 height 11
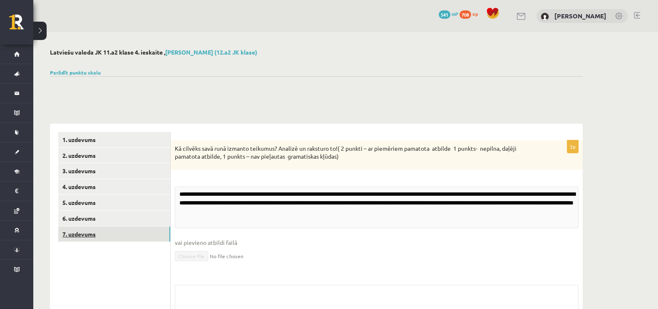
click at [79, 239] on link "7. uzdevums" at bounding box center [114, 234] width 112 height 15
